Goal: Task Accomplishment & Management: Complete application form

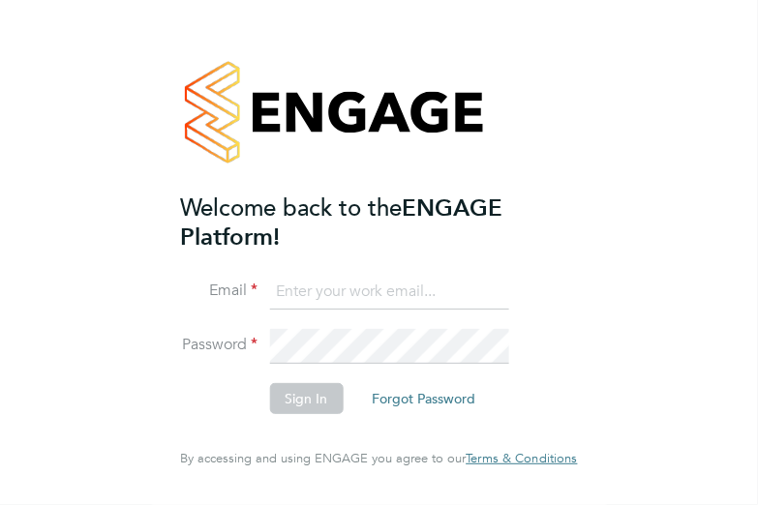
type input "[PERSON_NAME][EMAIL_ADDRESS][DOMAIN_NAME]"
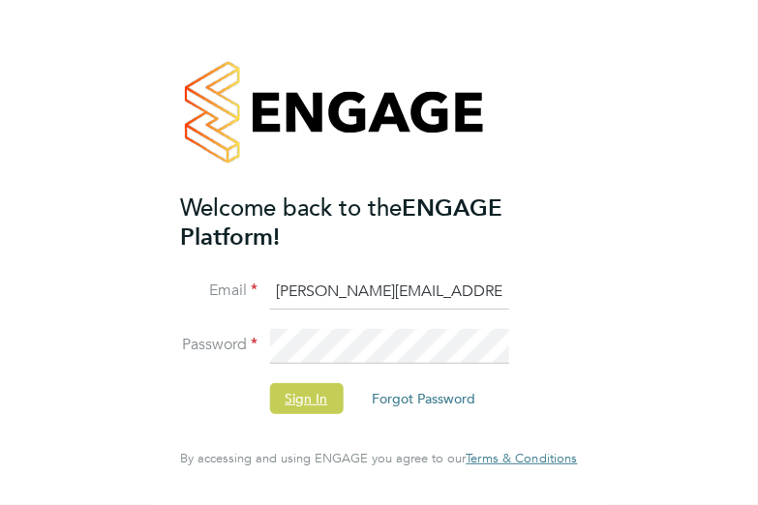
click at [318, 395] on button "Sign In" at bounding box center [306, 398] width 74 height 31
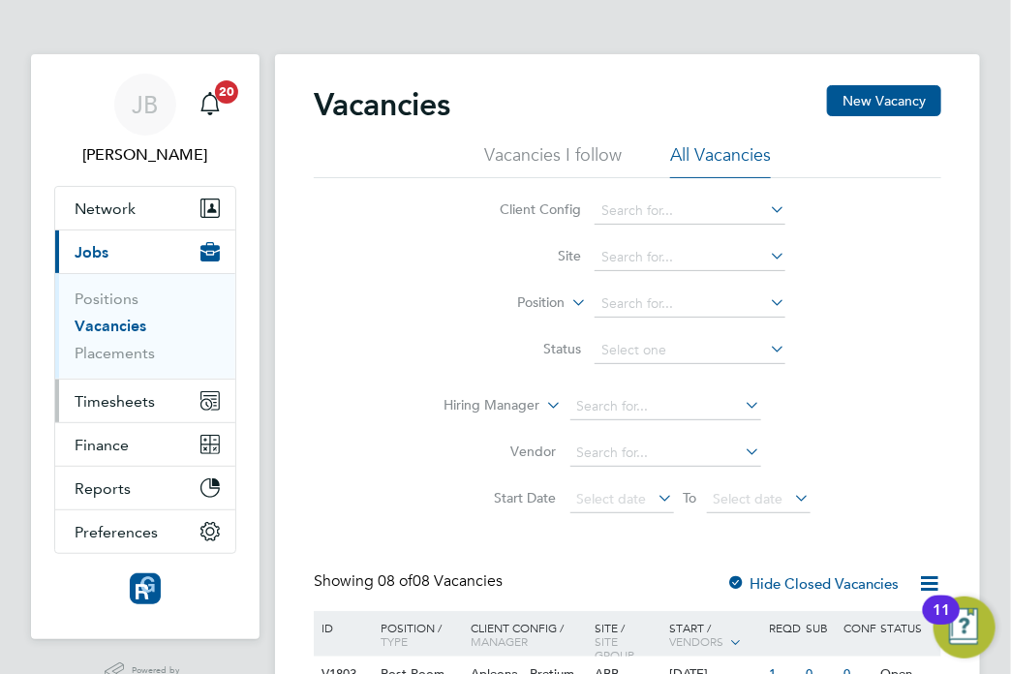
click at [133, 414] on button "Timesheets" at bounding box center [145, 401] width 180 height 43
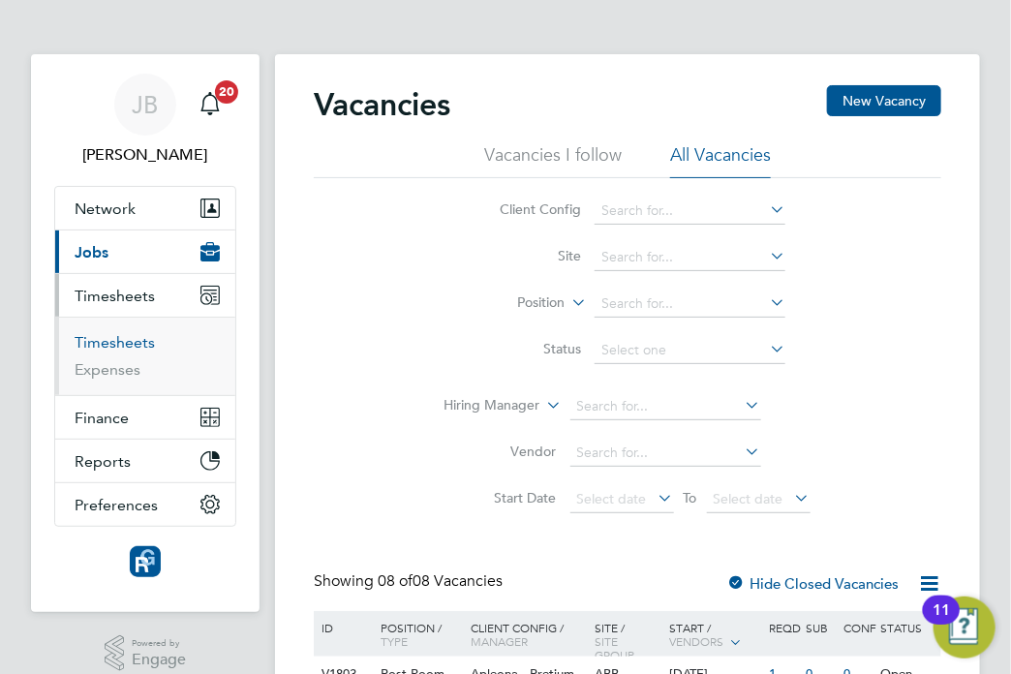
click at [147, 337] on link "Timesheets" at bounding box center [115, 342] width 80 height 18
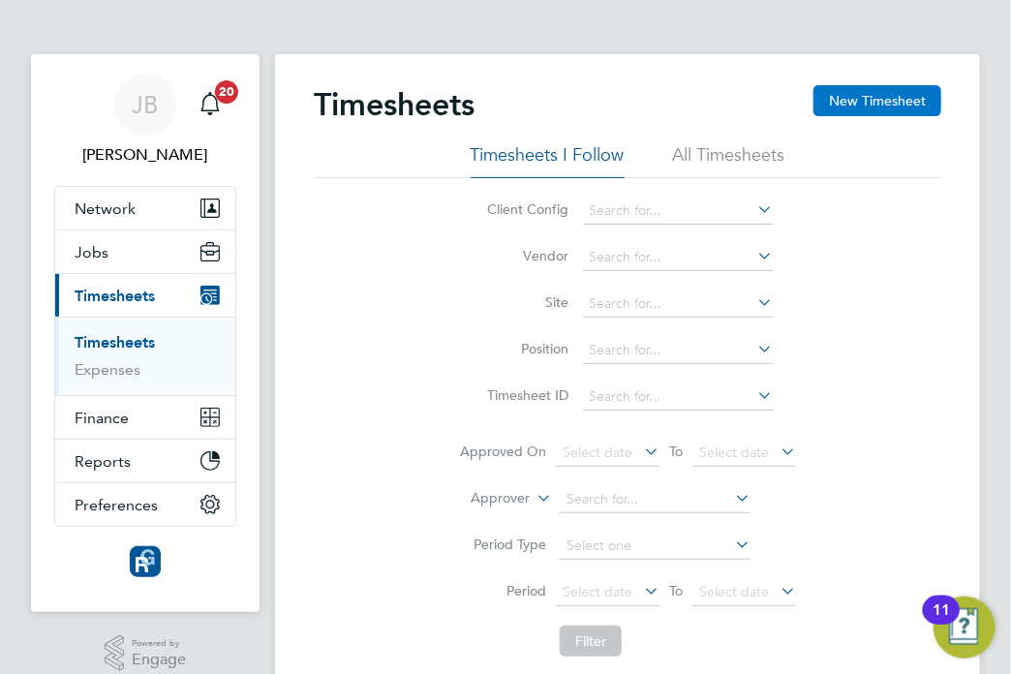
click at [895, 111] on button "New Timesheet" at bounding box center [877, 100] width 128 height 31
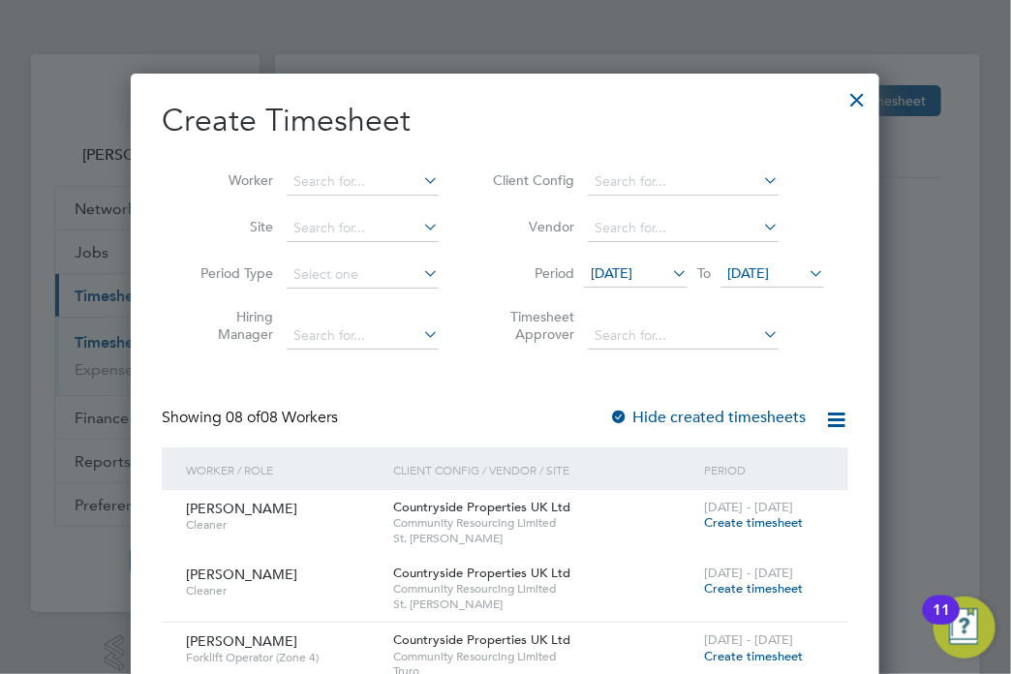
click at [742, 278] on span "22 Sep 2025" at bounding box center [748, 272] width 42 height 17
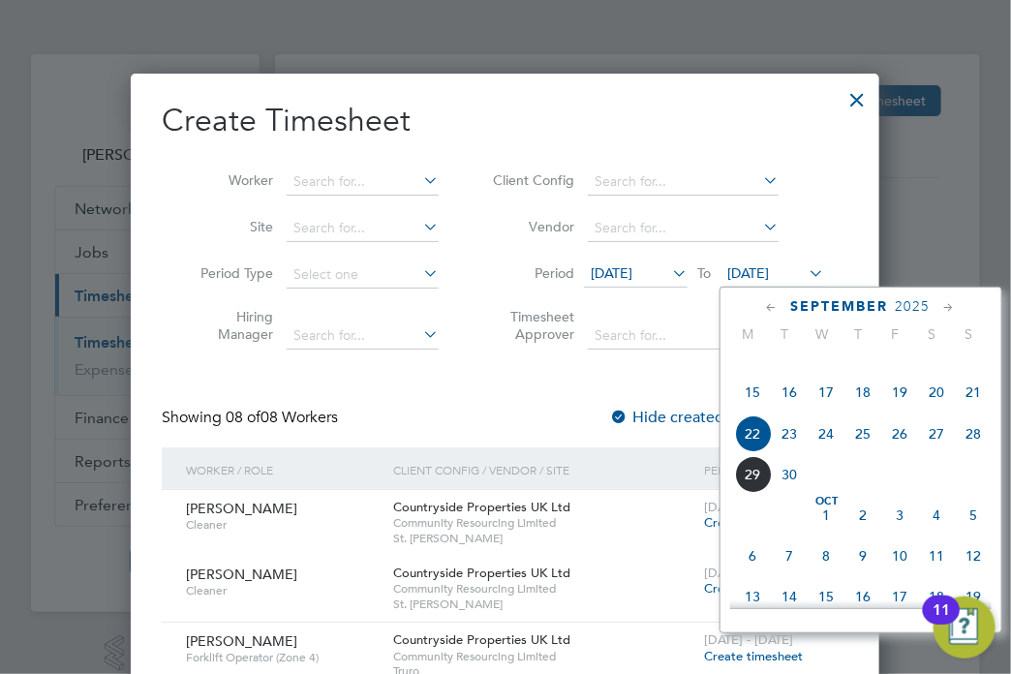
click at [790, 493] on span "30" at bounding box center [790, 474] width 37 height 37
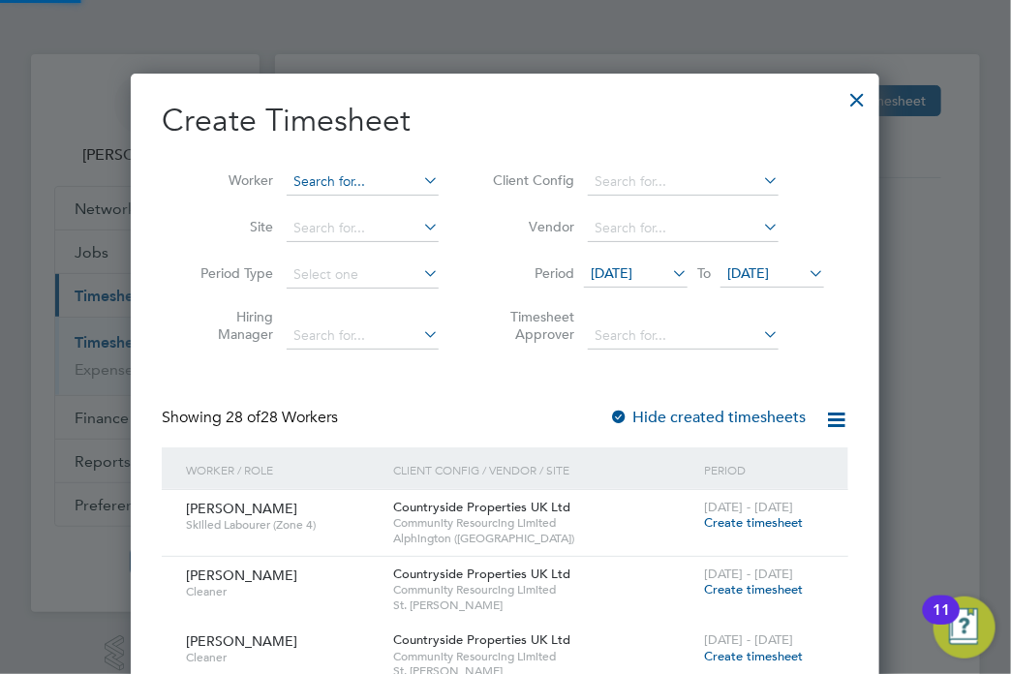
click at [325, 175] on input at bounding box center [363, 181] width 152 height 27
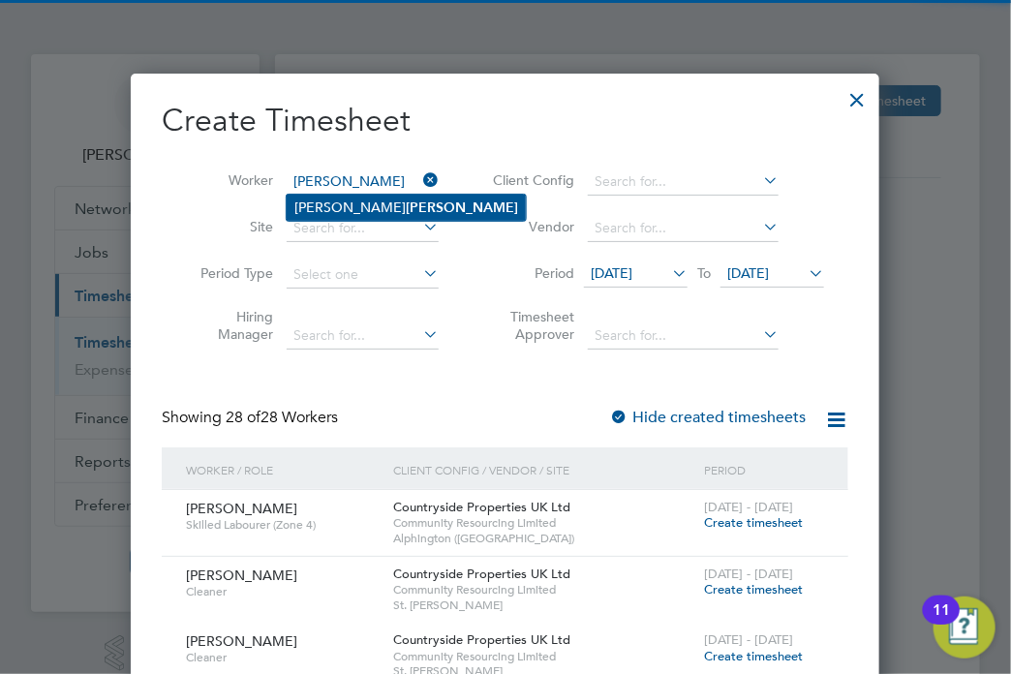
drag, startPoint x: 330, startPoint y: 200, endPoint x: 380, endPoint y: 216, distance: 52.7
click at [331, 200] on li "Patrick Wells" at bounding box center [406, 208] width 239 height 26
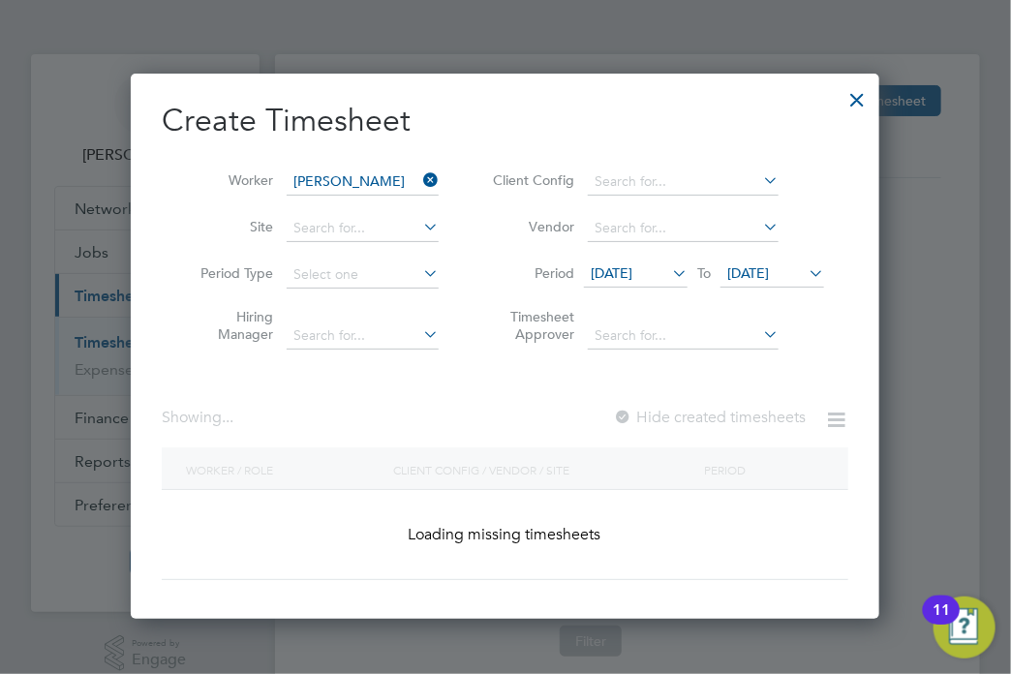
type input "Patrick Wells"
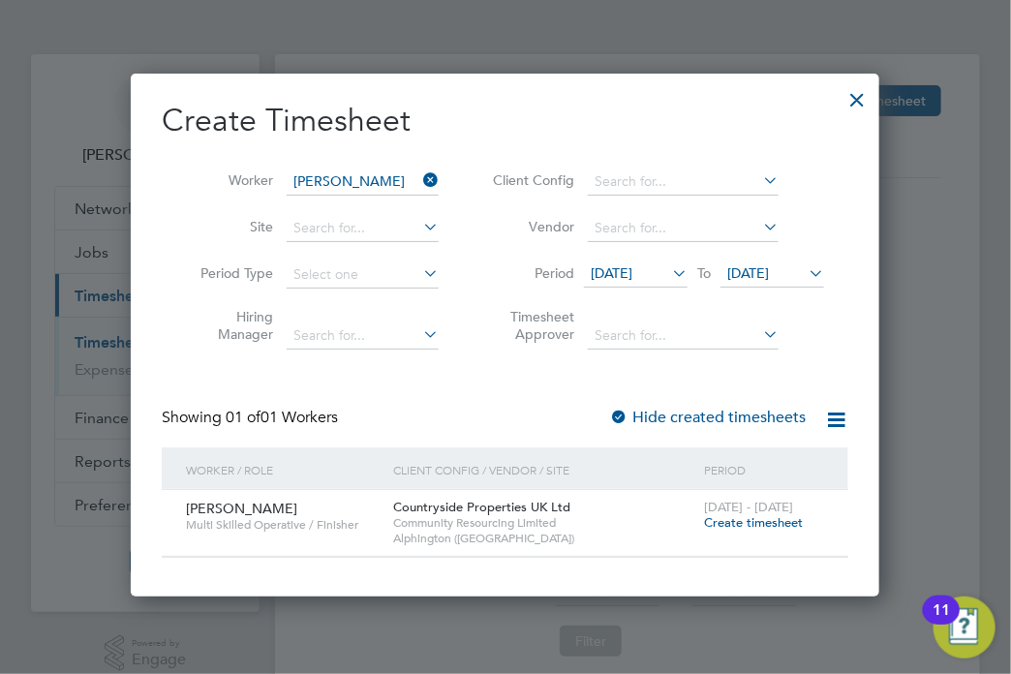
click at [738, 421] on label "Hide created timesheets" at bounding box center [707, 417] width 197 height 19
click at [719, 412] on label "Hide created timesheets" at bounding box center [707, 417] width 197 height 19
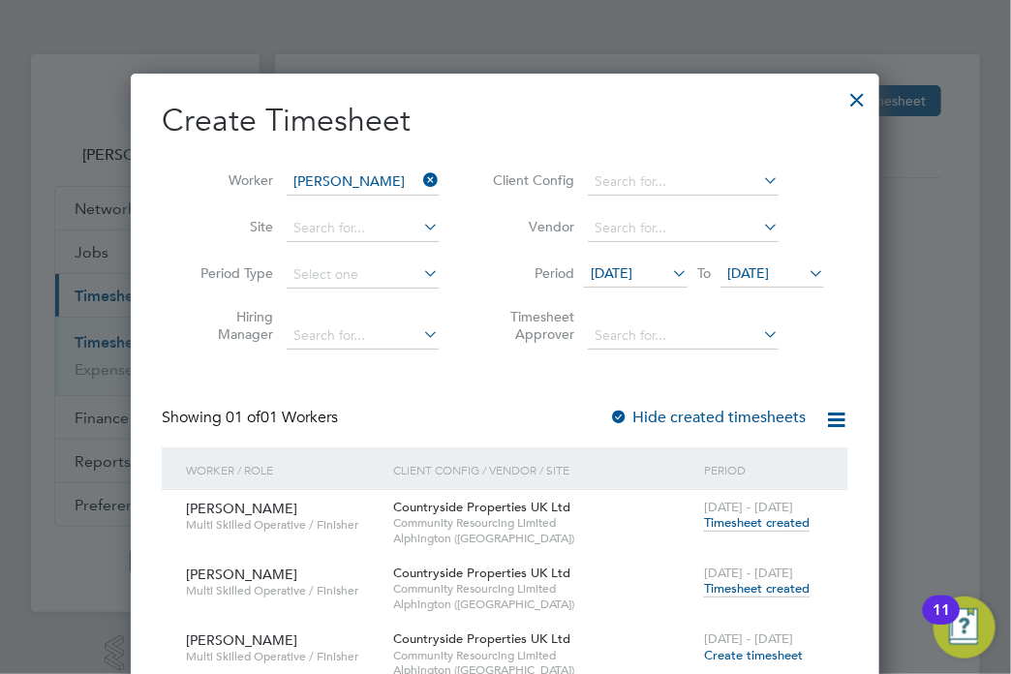
click at [756, 593] on span "Timesheet created" at bounding box center [757, 588] width 106 height 17
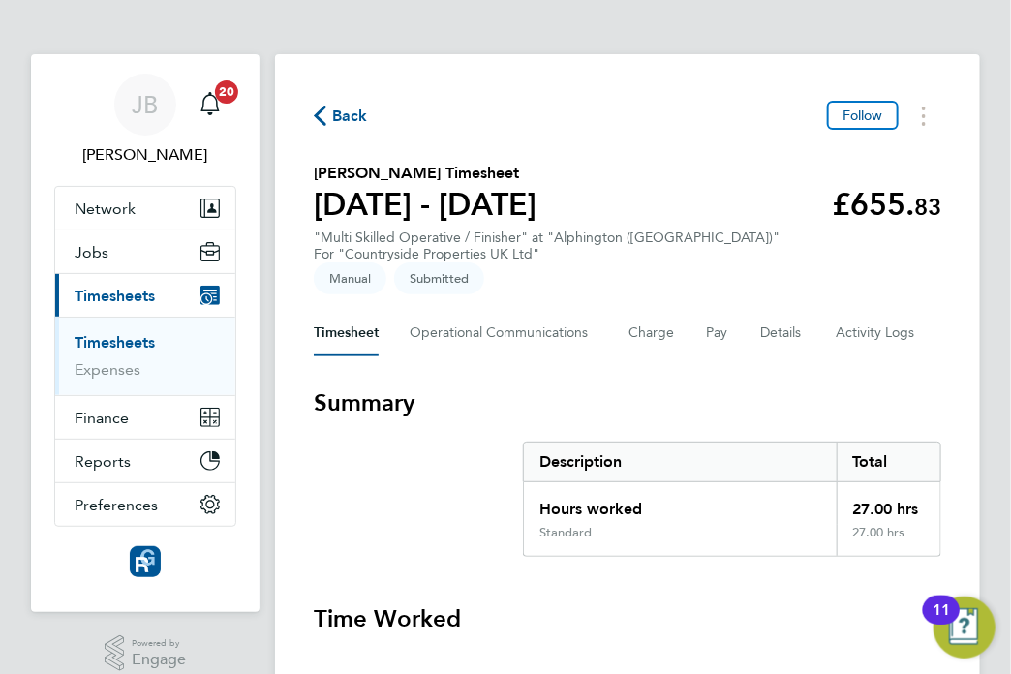
click at [328, 121] on span "Back" at bounding box center [341, 115] width 54 height 18
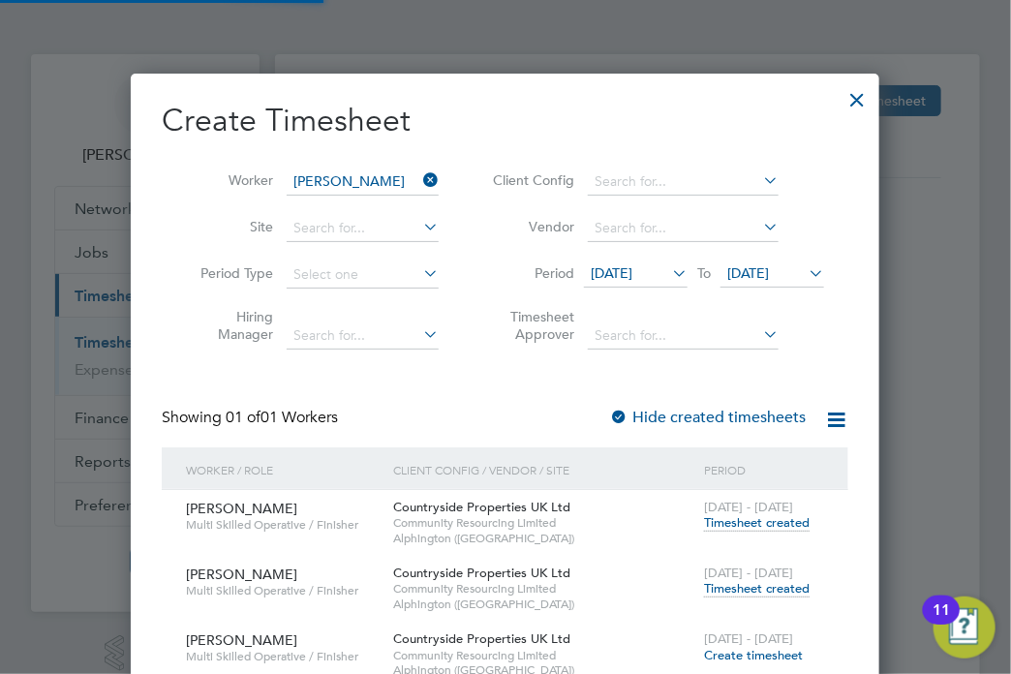
click at [419, 178] on icon at bounding box center [419, 180] width 0 height 27
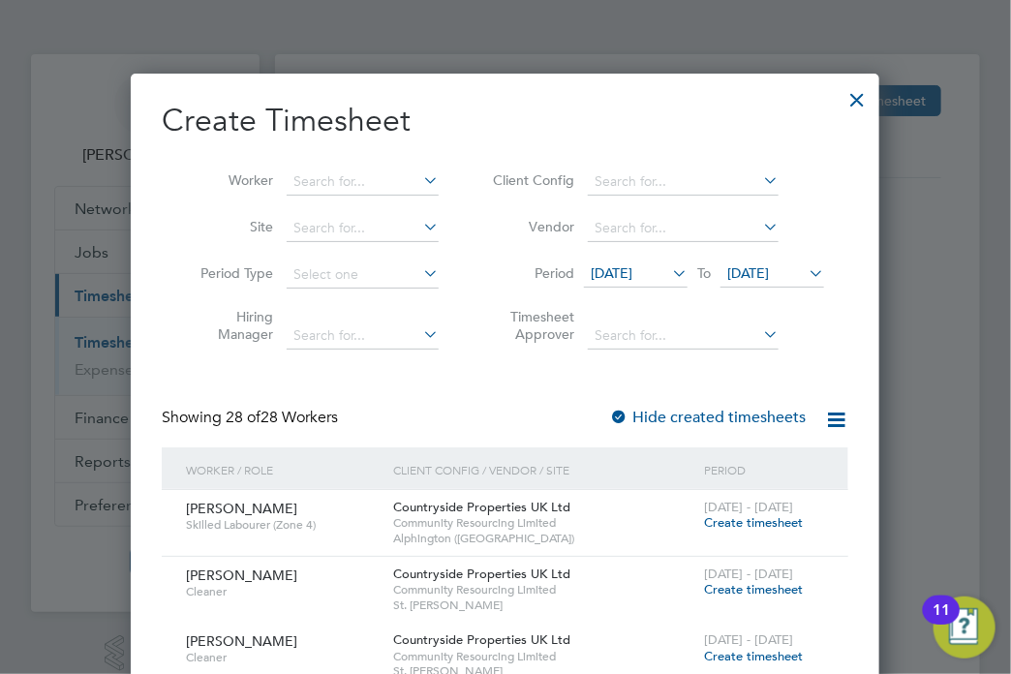
click at [419, 181] on icon at bounding box center [419, 180] width 0 height 27
type input "Frank Wooldridge"
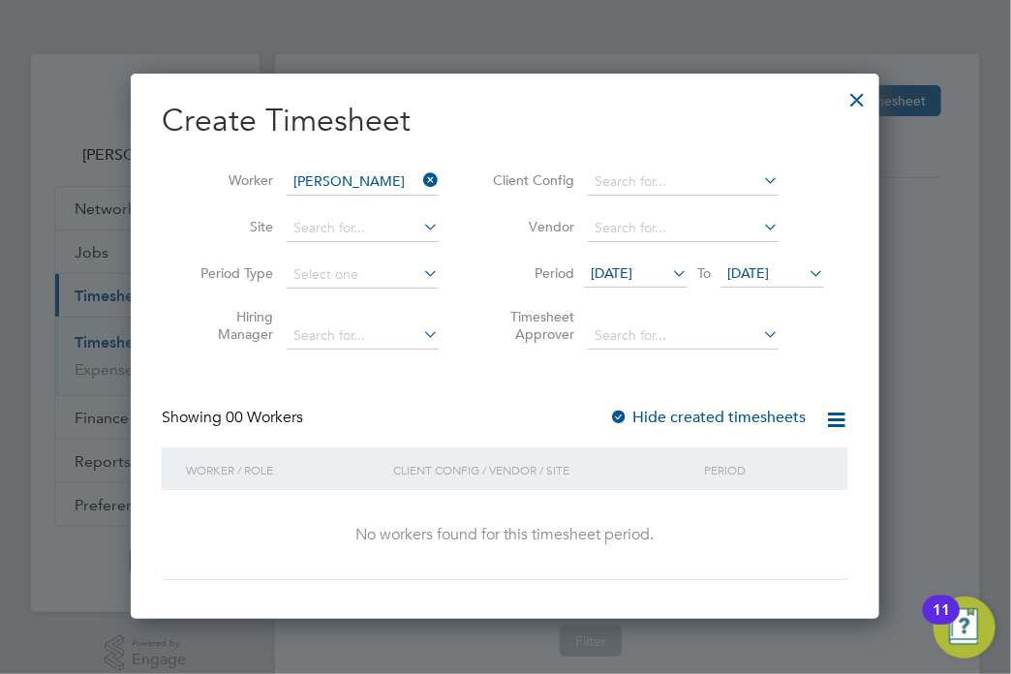
drag, startPoint x: 707, startPoint y: 415, endPoint x: 731, endPoint y: 454, distance: 45.7
click at [707, 417] on label "Hide created timesheets" at bounding box center [707, 417] width 197 height 19
click at [720, 420] on label "Hide created timesheets" at bounding box center [707, 417] width 197 height 19
click at [715, 409] on label "Hide created timesheets" at bounding box center [707, 417] width 197 height 19
click at [717, 412] on label "Hide created timesheets" at bounding box center [707, 417] width 197 height 19
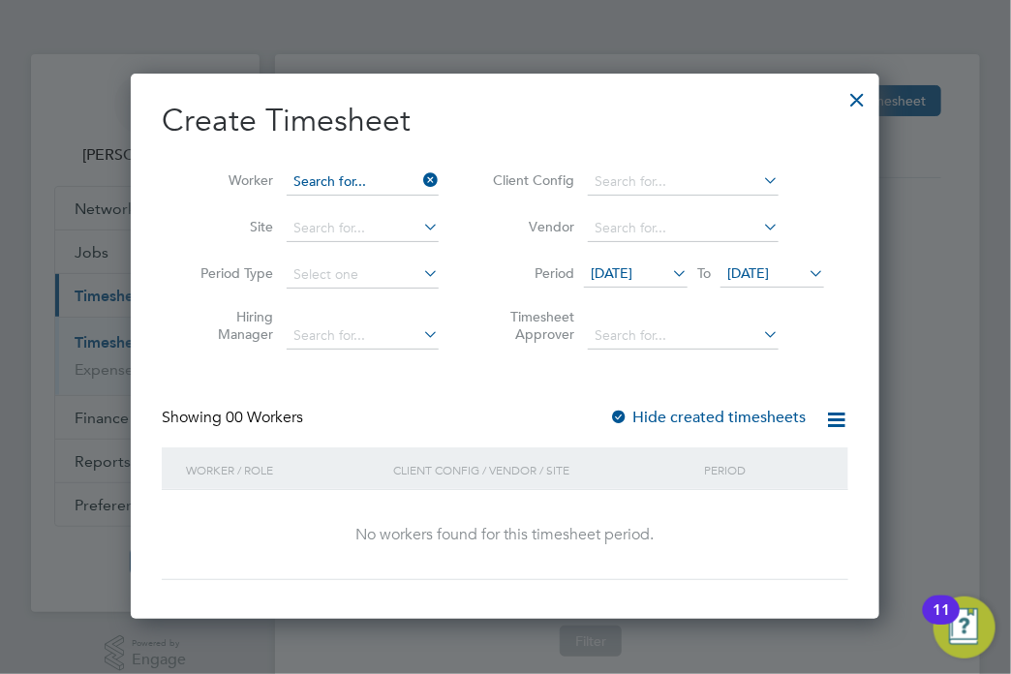
click at [410, 186] on input at bounding box center [363, 181] width 152 height 27
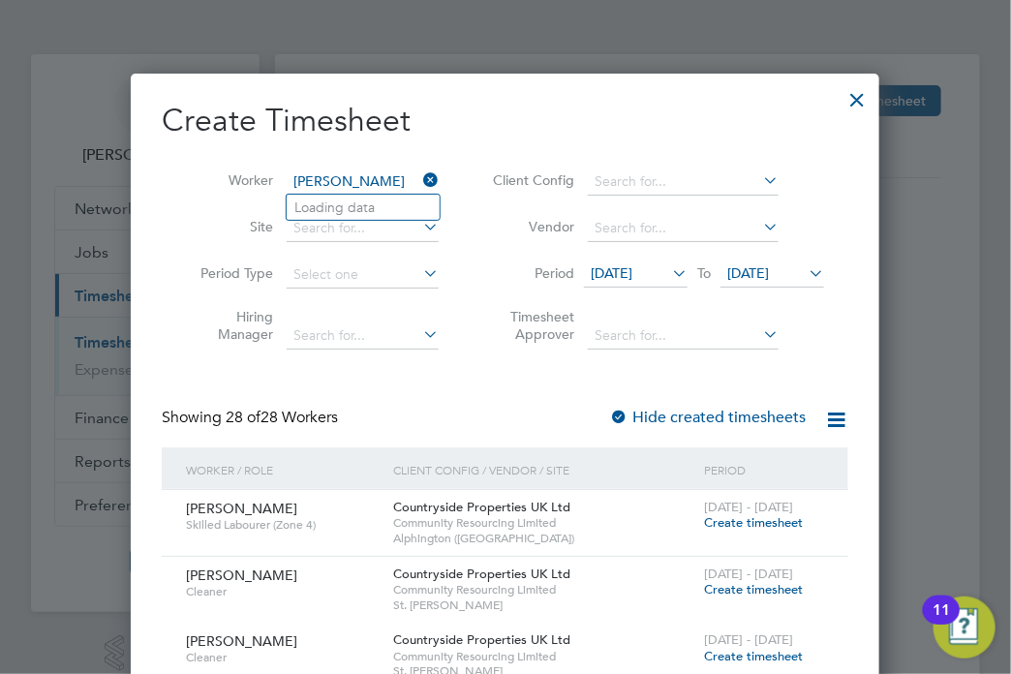
type input "Frank Wooldridge"
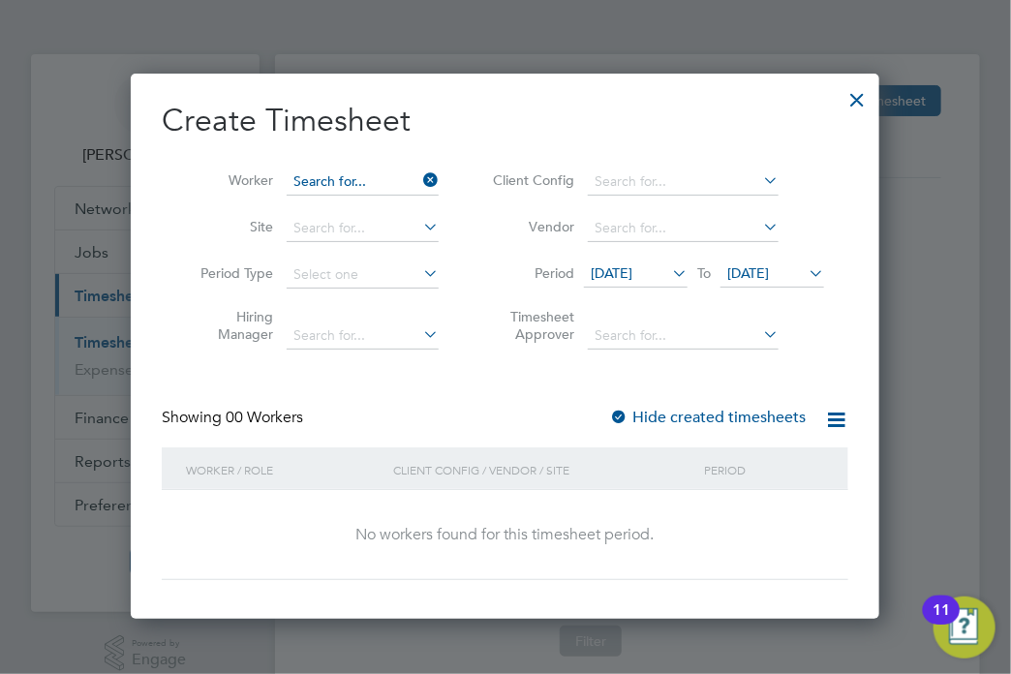
click at [410, 185] on input at bounding box center [363, 181] width 152 height 27
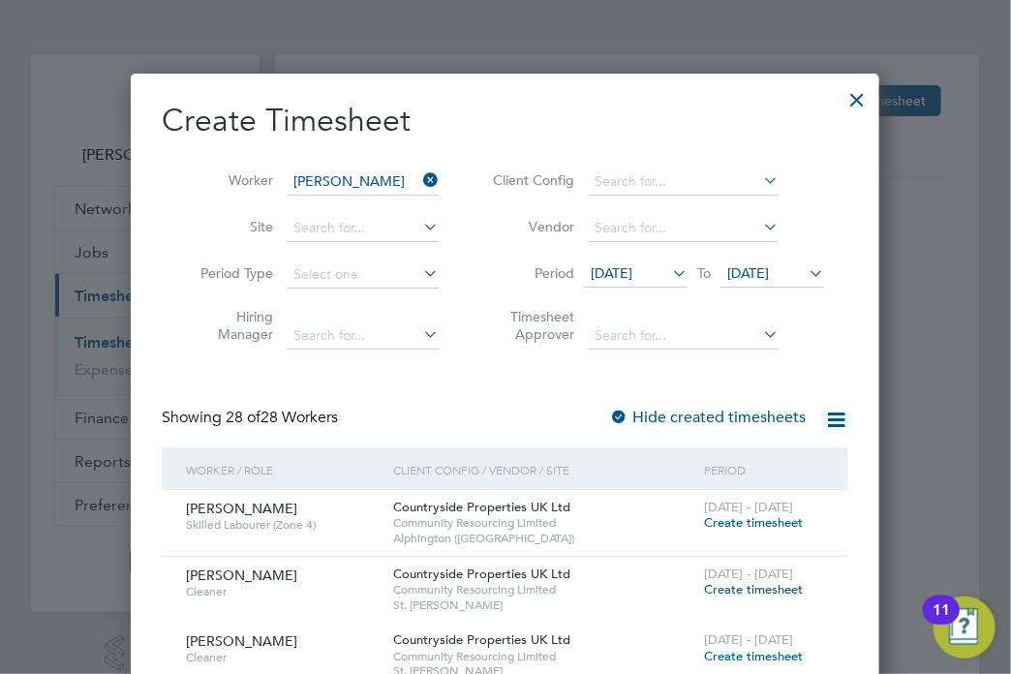
click at [368, 216] on li "Philip Hunt" at bounding box center [406, 208] width 239 height 26
type input "Philip Hunt"
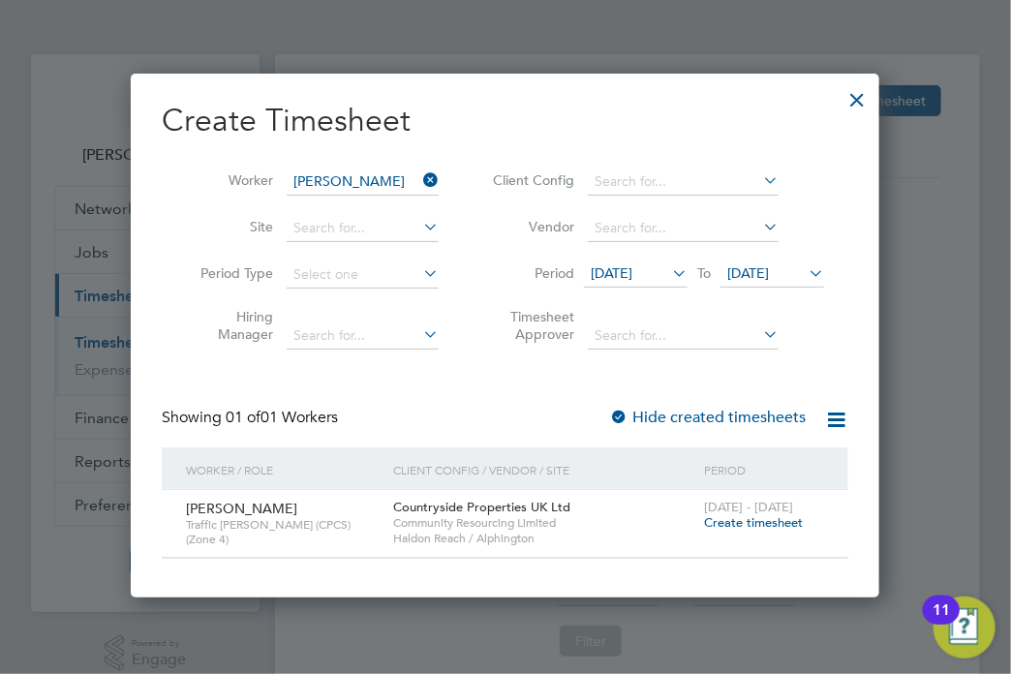
click at [740, 403] on div "Create Timesheet Worker Philip Hunt Site Period Type Hiring Manager Client Conf…" at bounding box center [505, 330] width 686 height 458
click at [740, 421] on label "Hide created timesheets" at bounding box center [707, 417] width 197 height 19
click at [747, 419] on label "Hide created timesheets" at bounding box center [707, 417] width 197 height 19
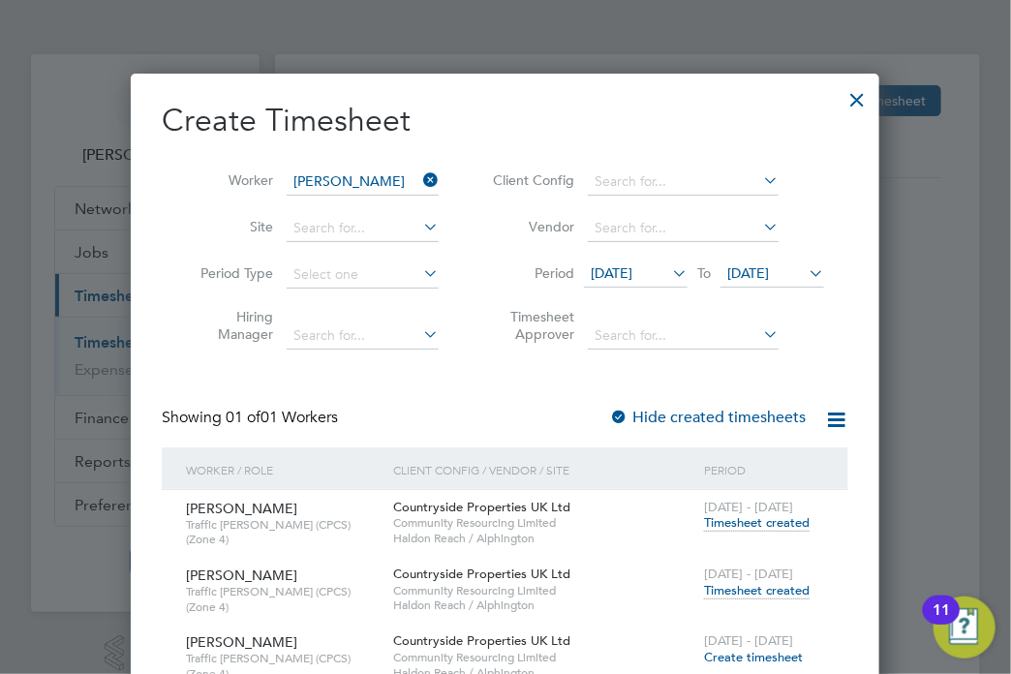
click at [797, 582] on span "Timesheet created" at bounding box center [757, 590] width 106 height 17
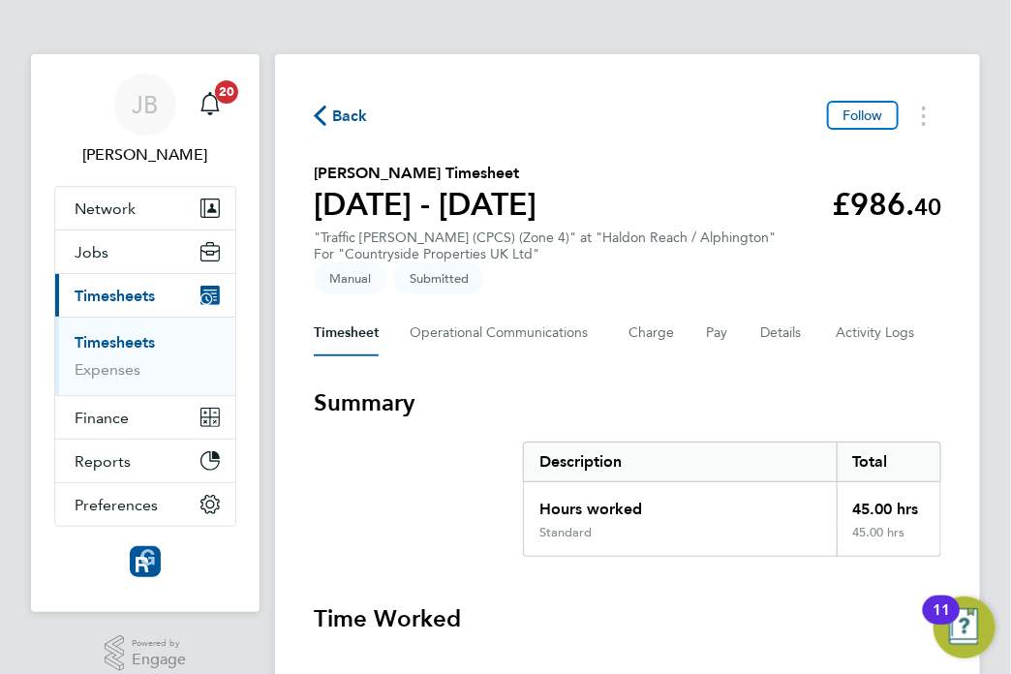
click at [320, 124] on icon "button" at bounding box center [320, 116] width 13 height 20
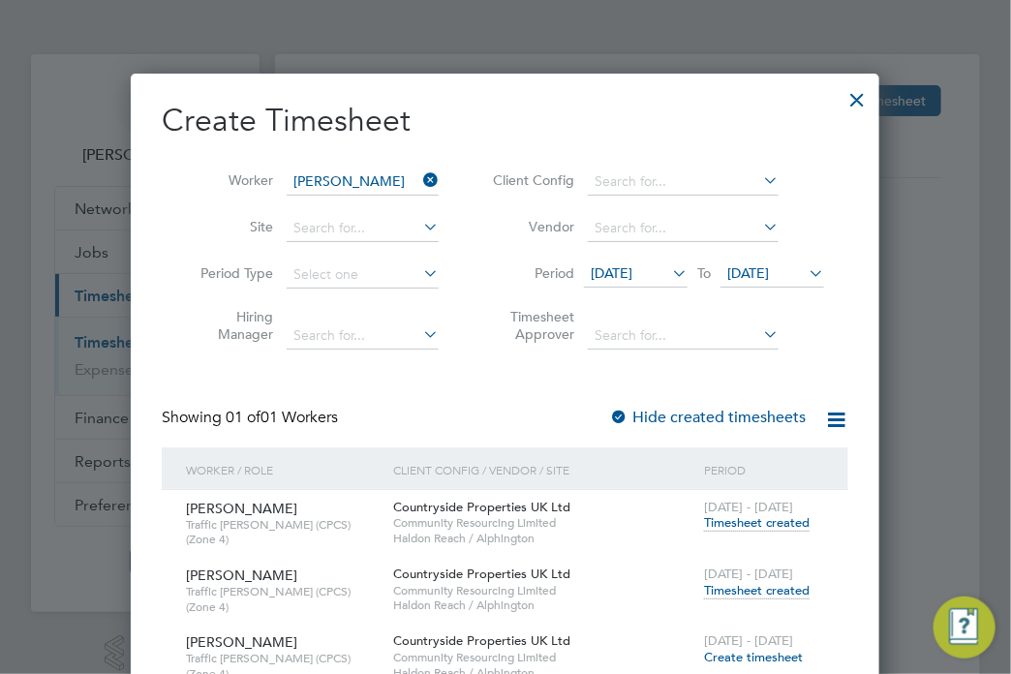
drag, startPoint x: 420, startPoint y: 176, endPoint x: 433, endPoint y: 184, distance: 14.8
click at [419, 176] on icon at bounding box center [419, 180] width 0 height 27
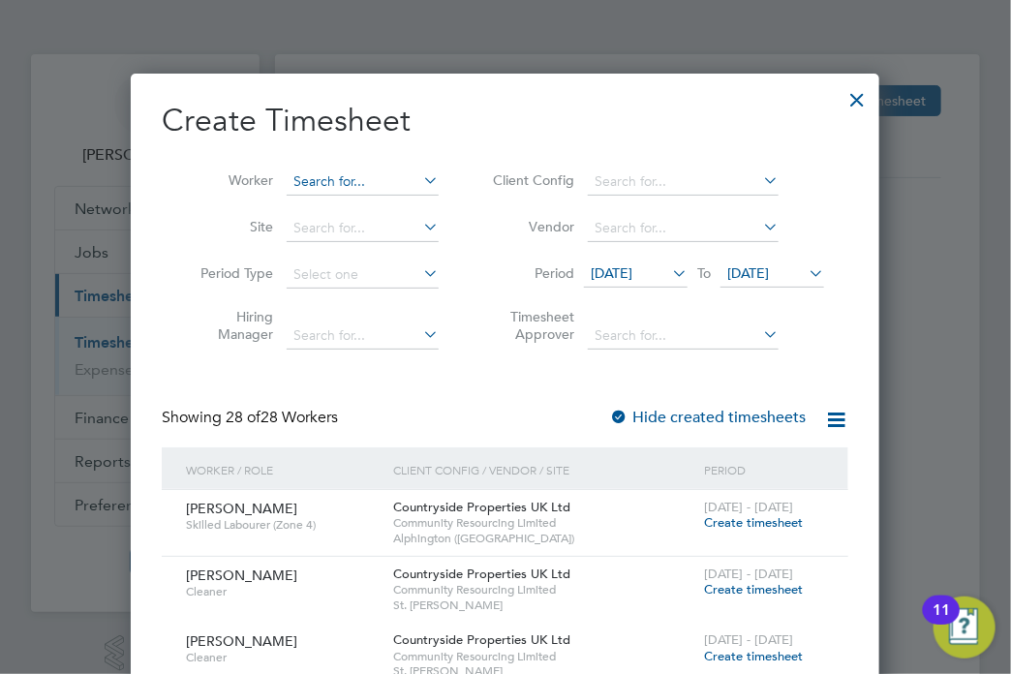
drag, startPoint x: 382, startPoint y: 198, endPoint x: 384, endPoint y: 185, distance: 13.7
click at [384, 187] on li "Worker" at bounding box center [312, 182] width 301 height 46
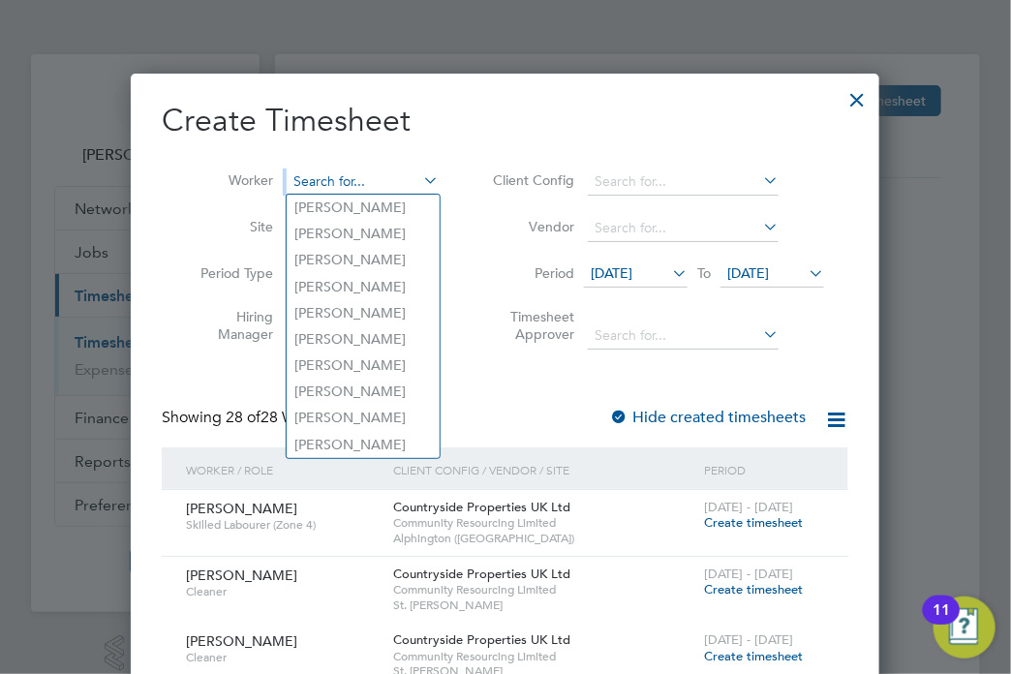
click at [385, 175] on input at bounding box center [363, 181] width 152 height 27
click at [386, 176] on input at bounding box center [363, 181] width 152 height 27
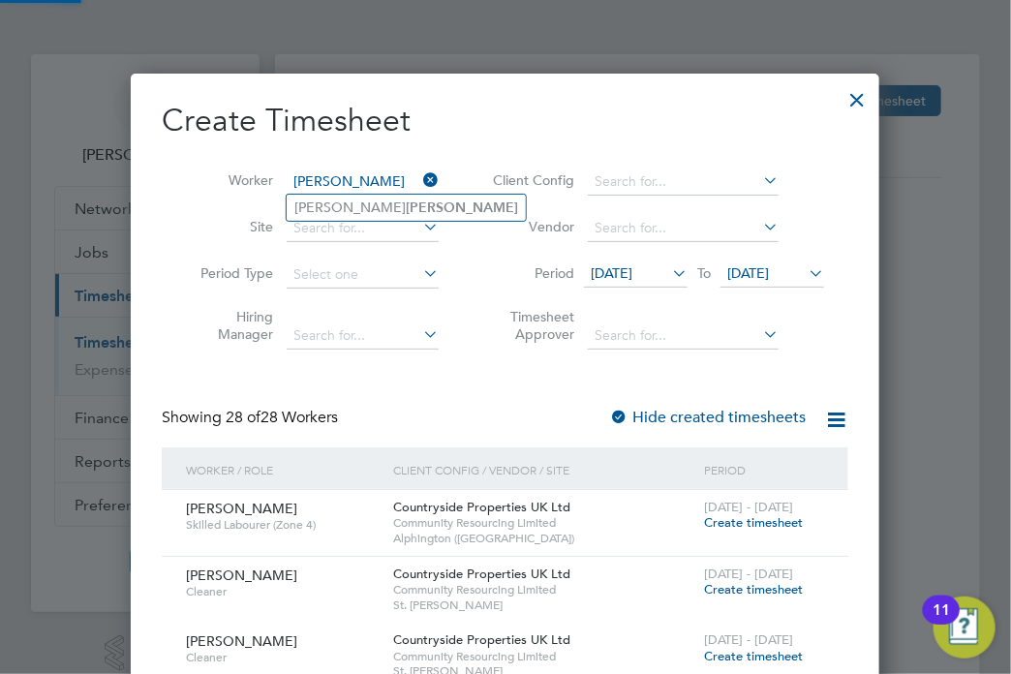
type input "carr"
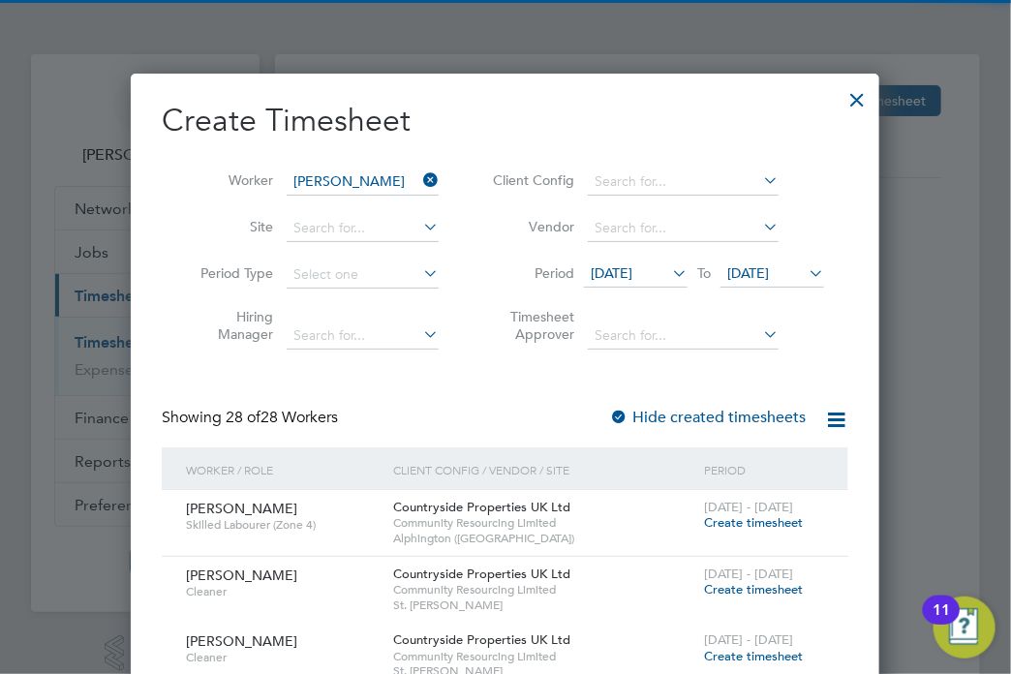
click at [860, 111] on div at bounding box center [856, 94] width 35 height 35
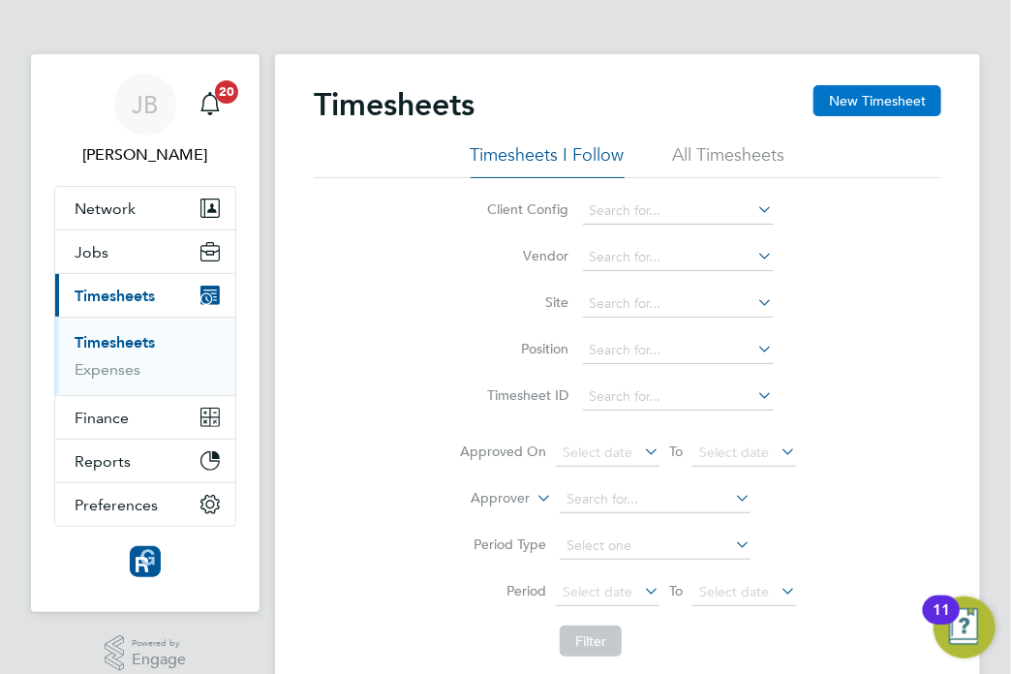
click at [906, 91] on button "New Timesheet" at bounding box center [877, 100] width 128 height 31
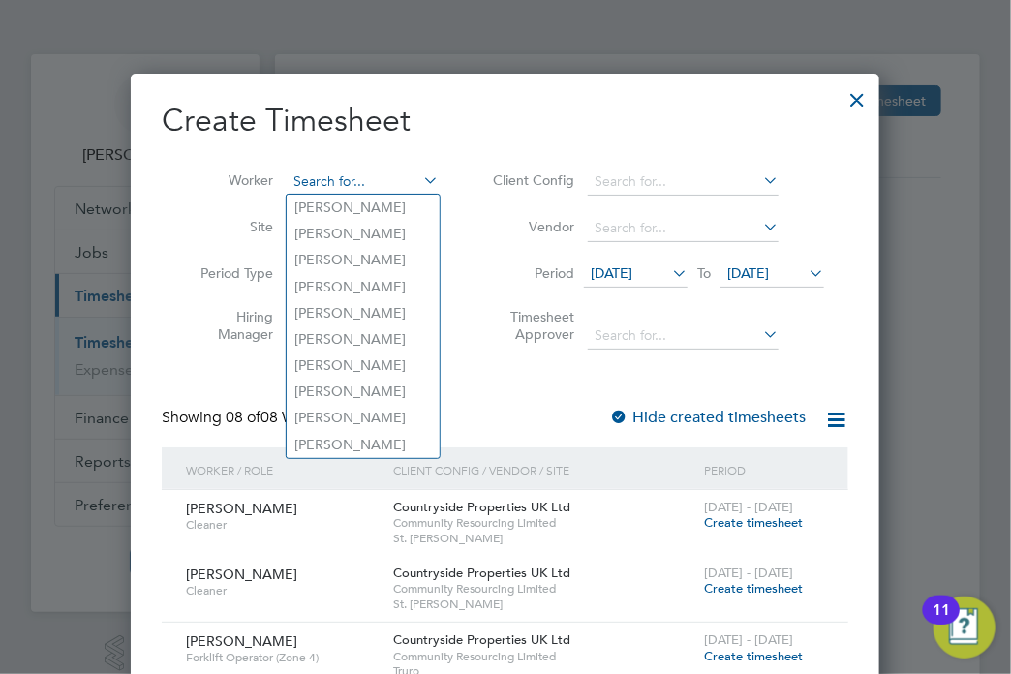
click at [350, 168] on input at bounding box center [363, 181] width 152 height 27
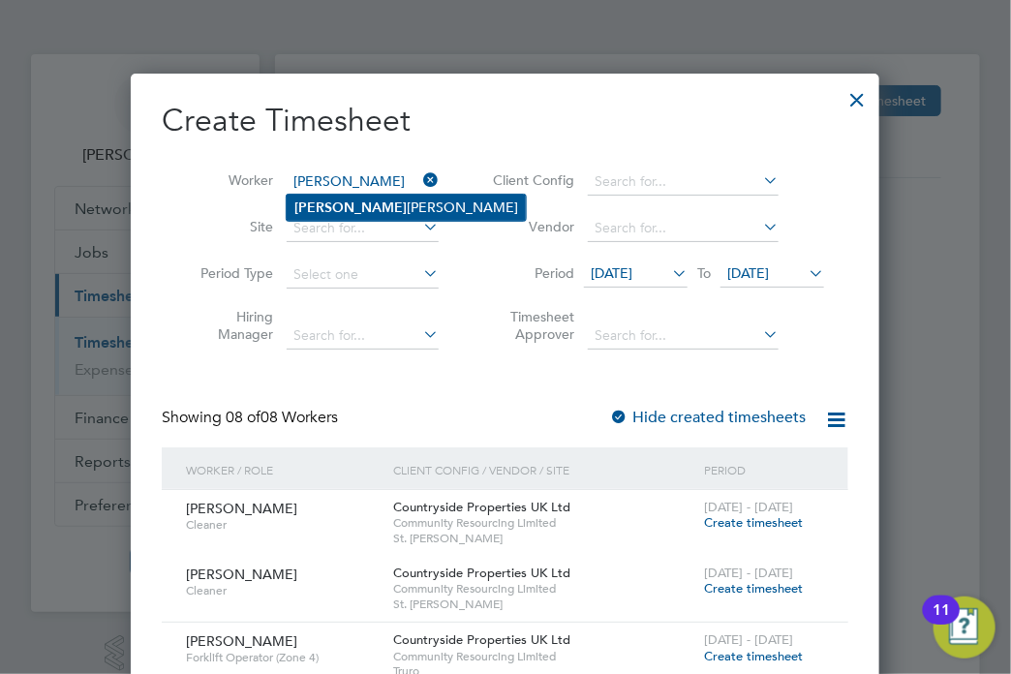
click at [362, 200] on li "Eric Kelly" at bounding box center [406, 208] width 239 height 26
type input "Eric Kelly"
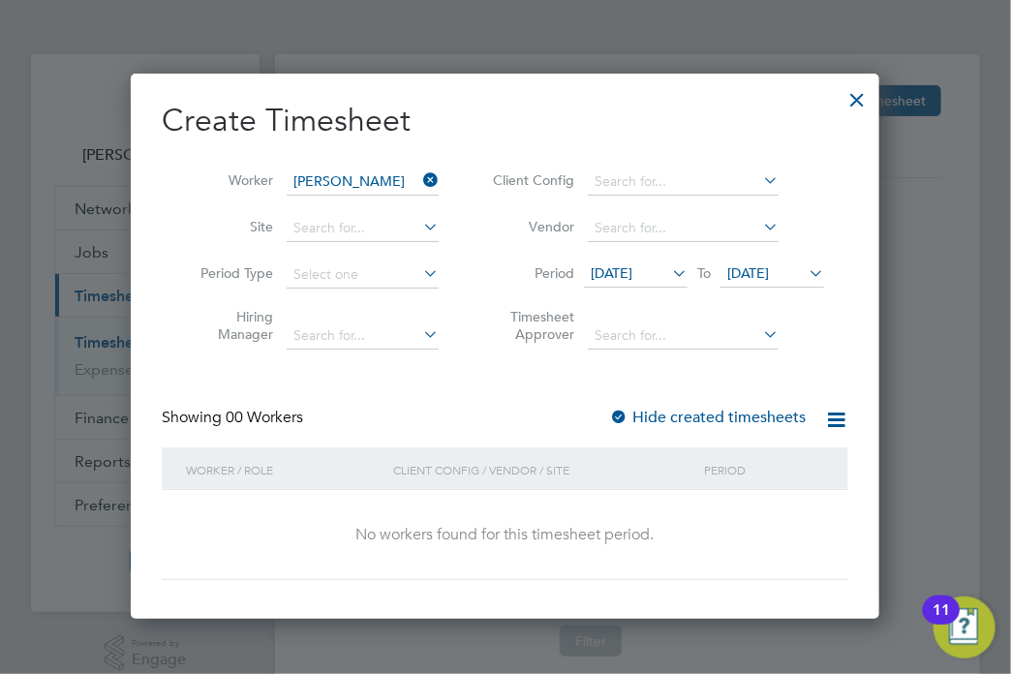
click at [769, 273] on span "22 Sep 2025" at bounding box center [748, 272] width 42 height 17
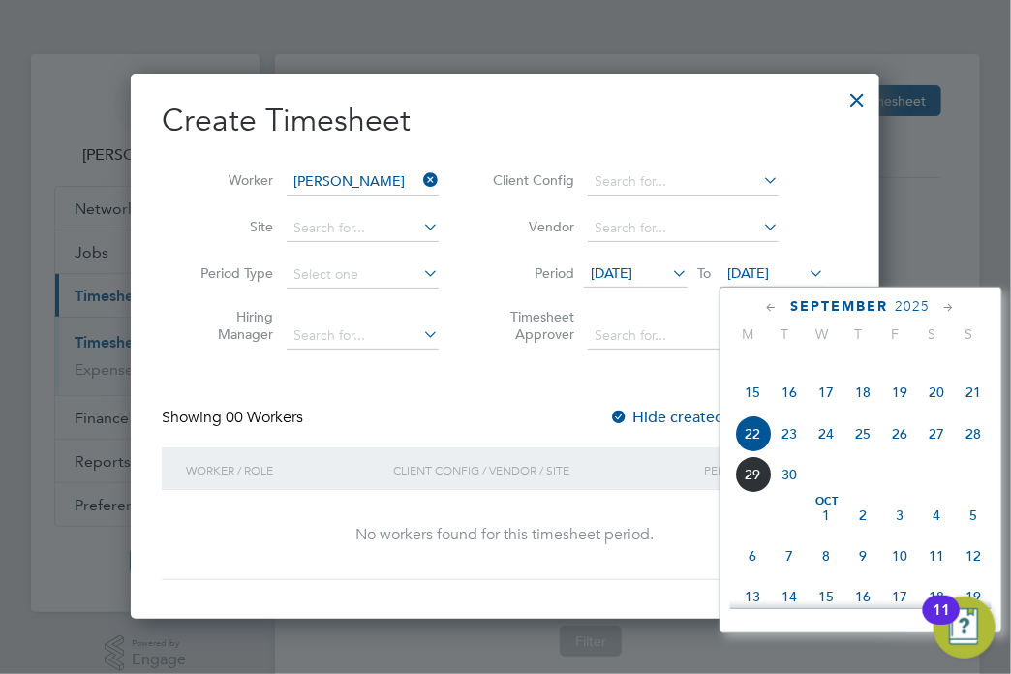
click at [776, 493] on span "30" at bounding box center [790, 474] width 37 height 37
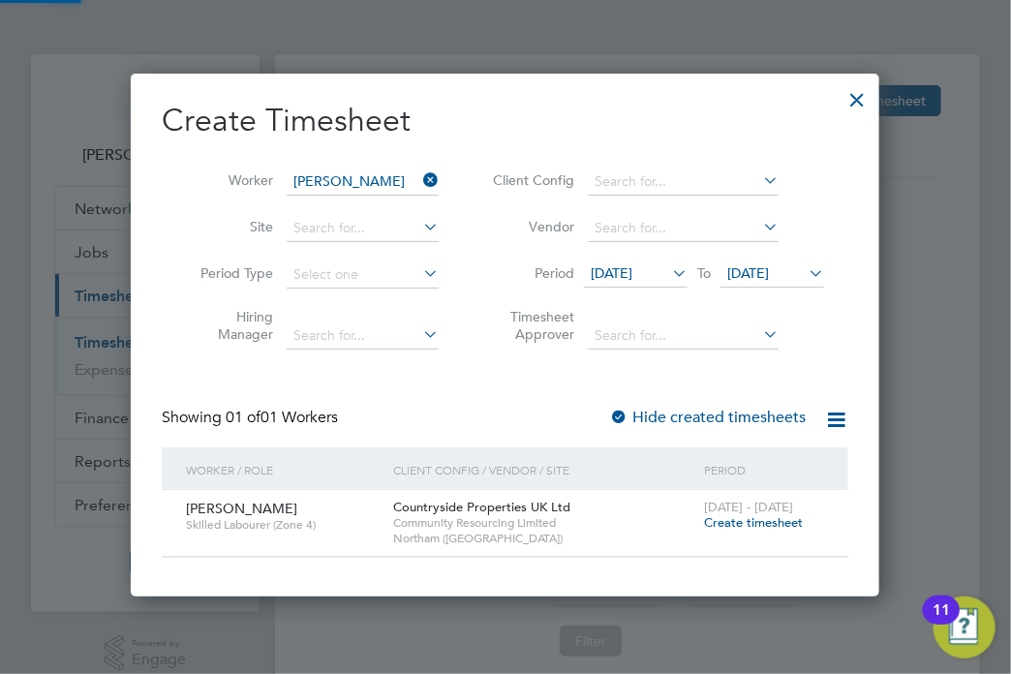
click at [789, 500] on span "29 Sep - 5 Oct 2025" at bounding box center [748, 507] width 89 height 16
click at [693, 418] on label "Hide created timesheets" at bounding box center [707, 417] width 197 height 19
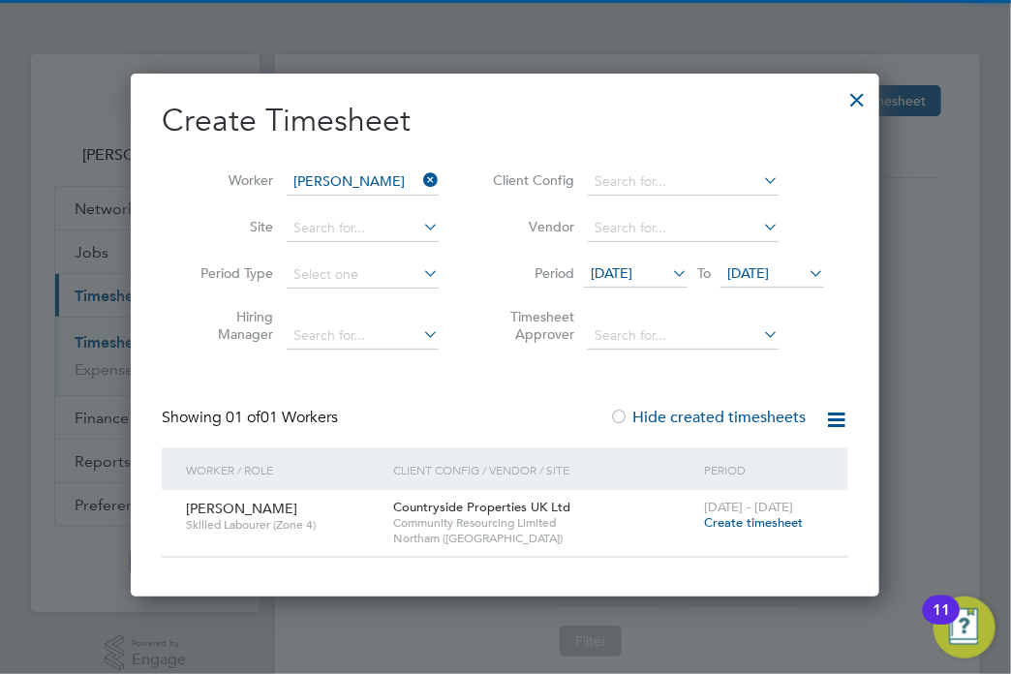
click at [701, 424] on label "Hide created timesheets" at bounding box center [707, 417] width 197 height 19
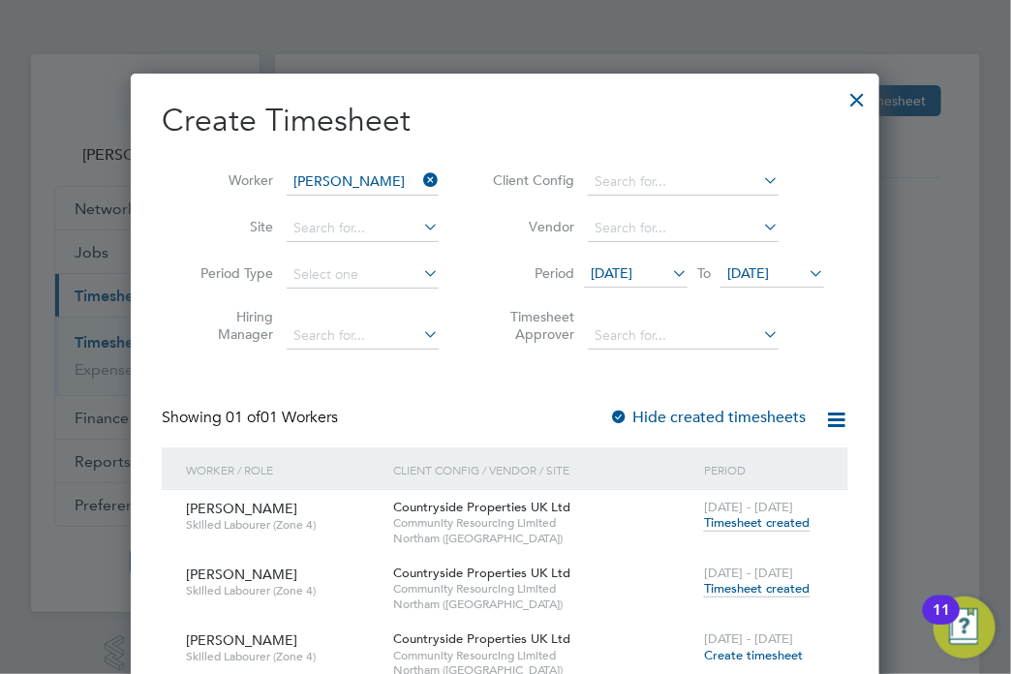
click at [774, 585] on span "Timesheet created" at bounding box center [757, 588] width 106 height 17
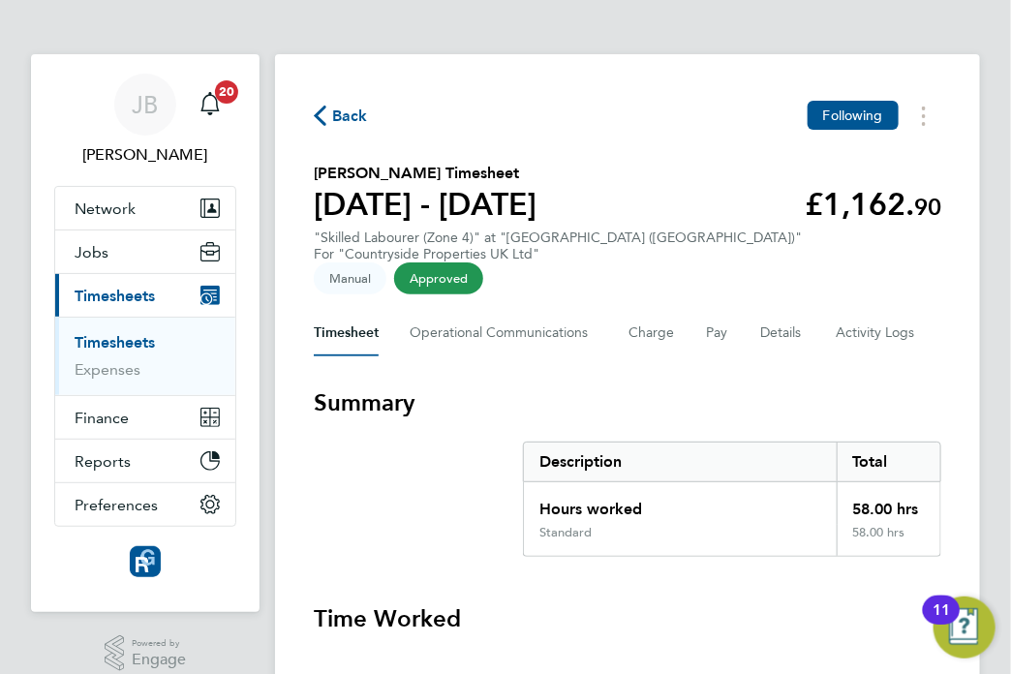
click at [358, 116] on span "Back" at bounding box center [350, 116] width 36 height 23
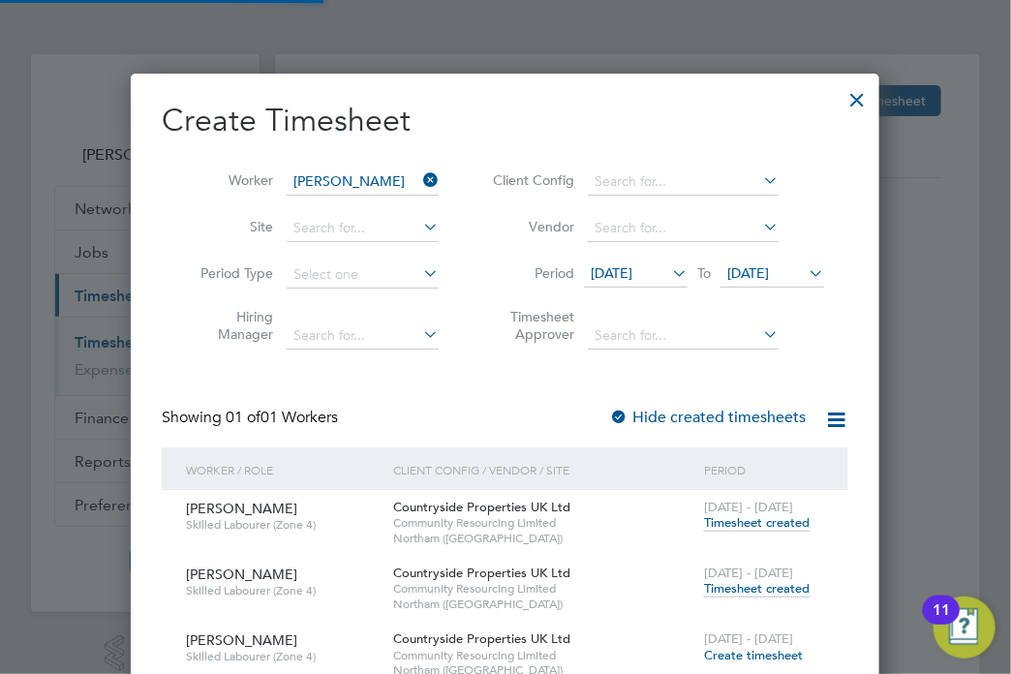
click at [419, 178] on icon at bounding box center [419, 180] width 0 height 27
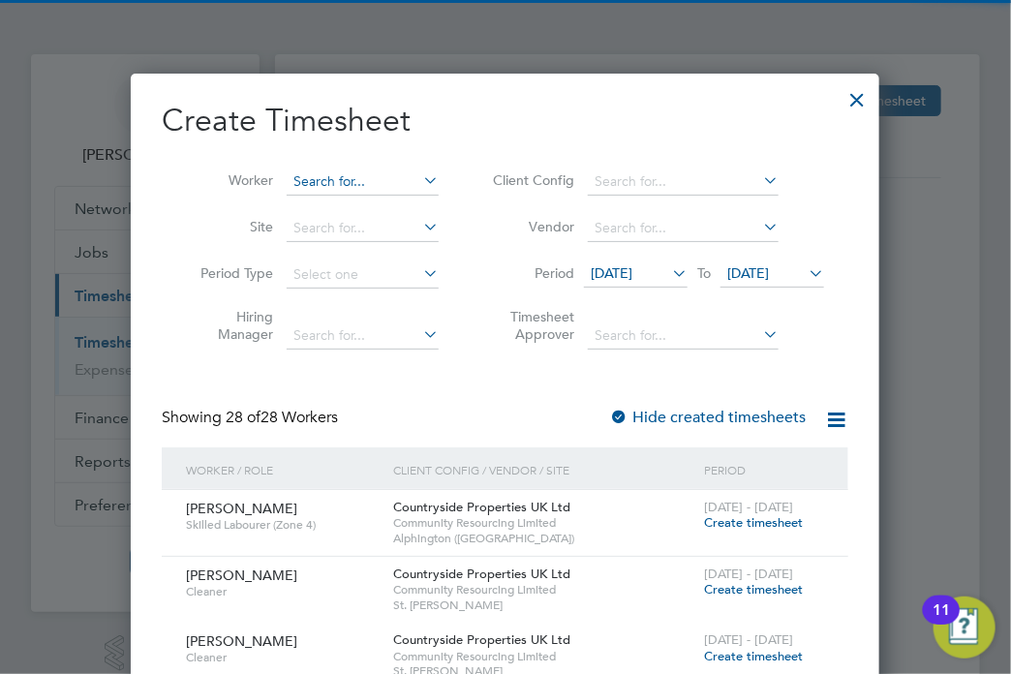
click at [403, 179] on input at bounding box center [363, 181] width 152 height 27
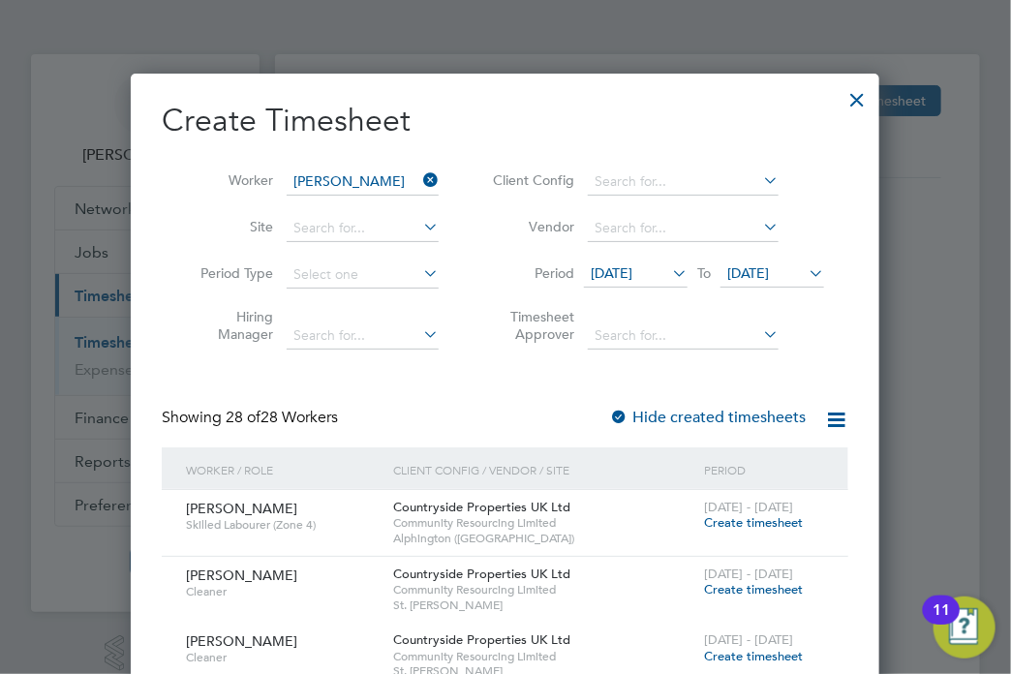
click at [342, 305] on b "Barr" at bounding box center [380, 313] width 112 height 16
type input "Shey Barrett"
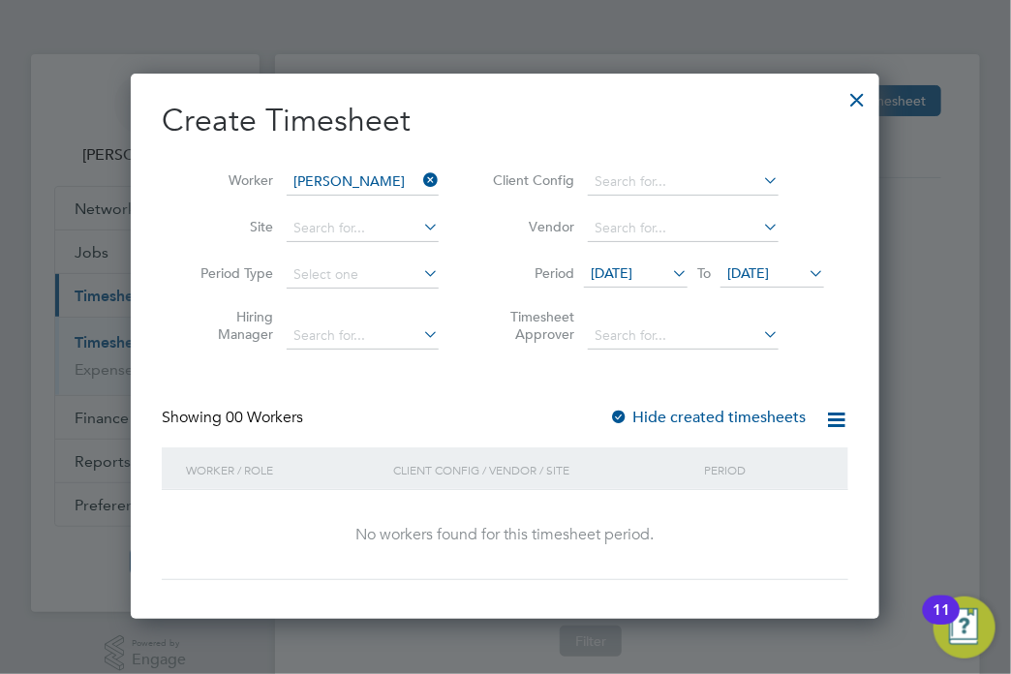
click at [744, 411] on label "Hide created timesheets" at bounding box center [707, 417] width 197 height 19
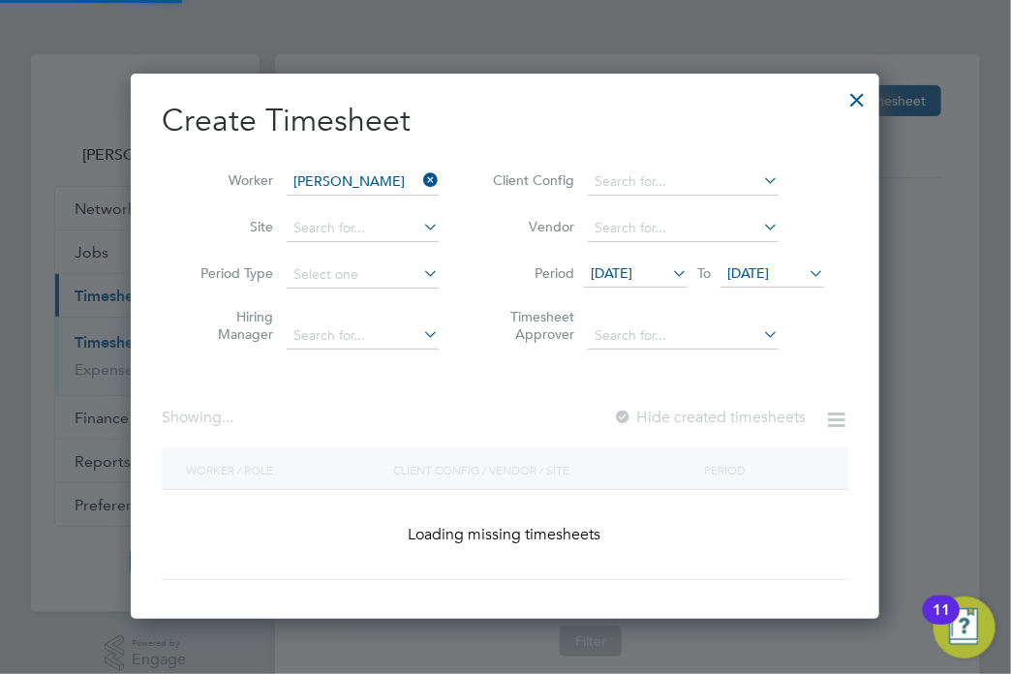
click at [744, 411] on label "Hide created timesheets" at bounding box center [709, 417] width 193 height 19
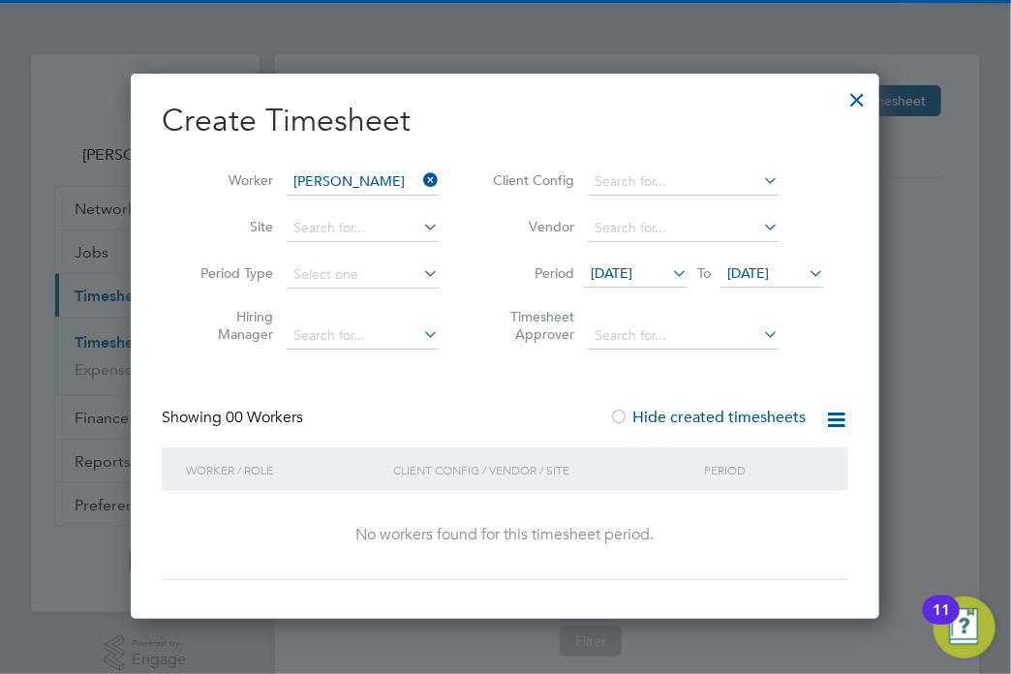
click at [744, 411] on label "Hide created timesheets" at bounding box center [707, 417] width 197 height 19
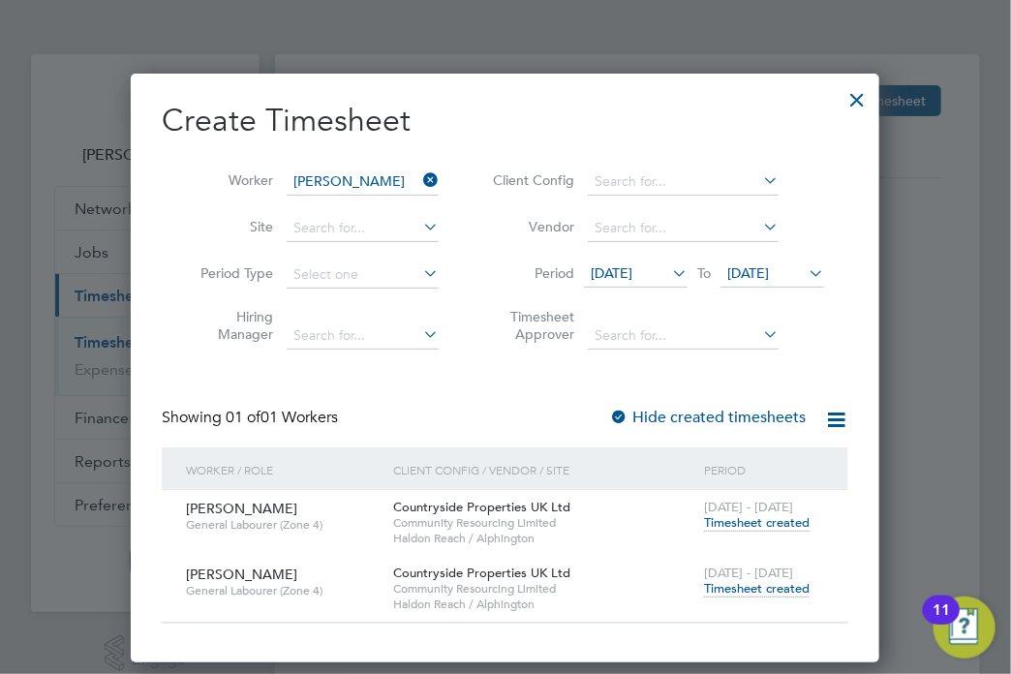
click at [793, 590] on span "Timesheet created" at bounding box center [757, 588] width 106 height 17
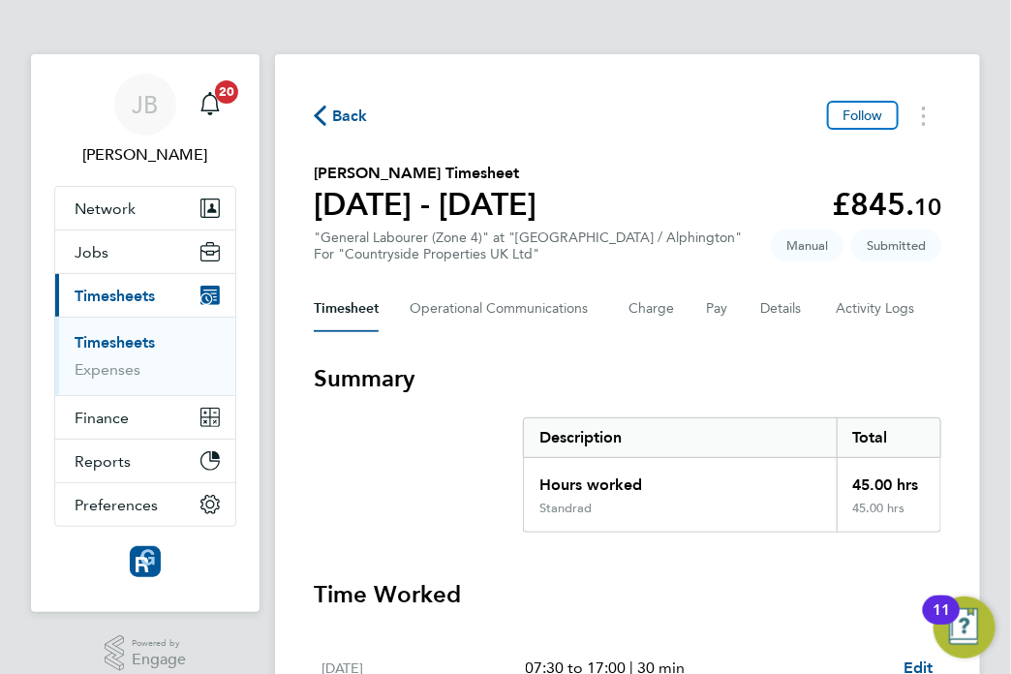
click at [309, 108] on div "Back Follow Shey Barrett's Timesheet 22 - 28 Sept 2025 £845. 10 "General Labour…" at bounding box center [627, 648] width 705 height 1188
click at [353, 110] on span "Back" at bounding box center [350, 116] width 36 height 23
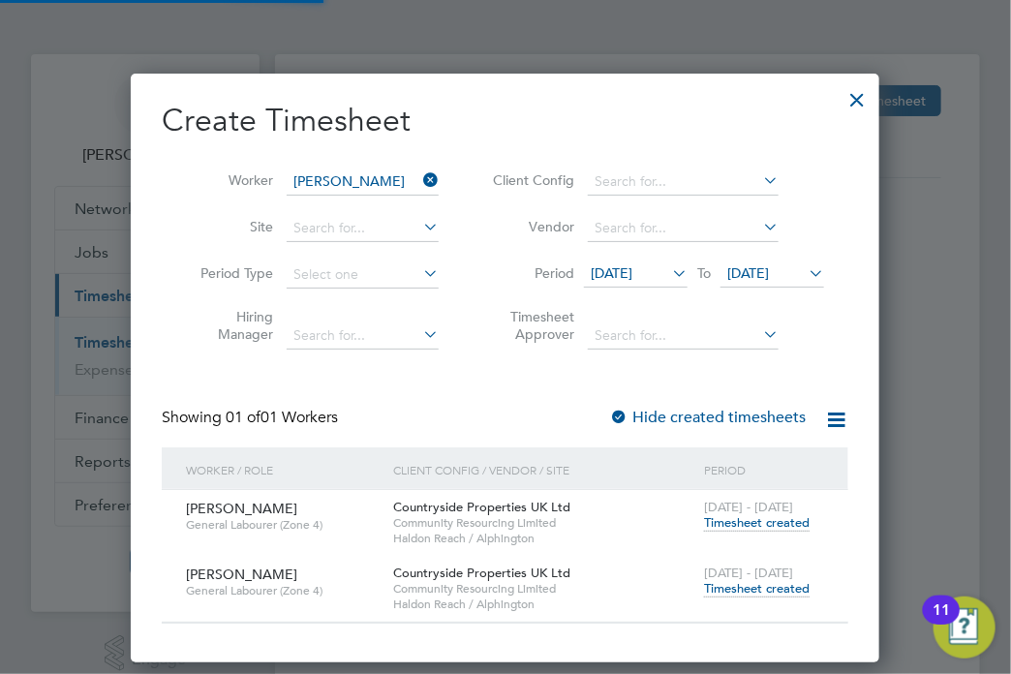
click at [419, 185] on icon at bounding box center [419, 180] width 0 height 27
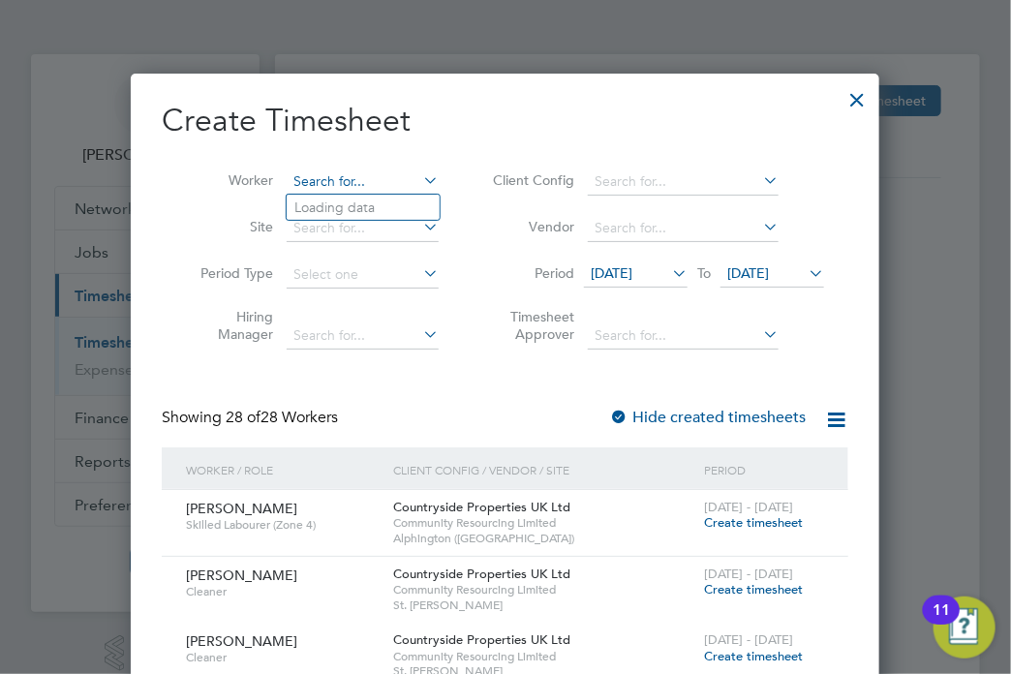
click at [377, 175] on input at bounding box center [363, 181] width 152 height 27
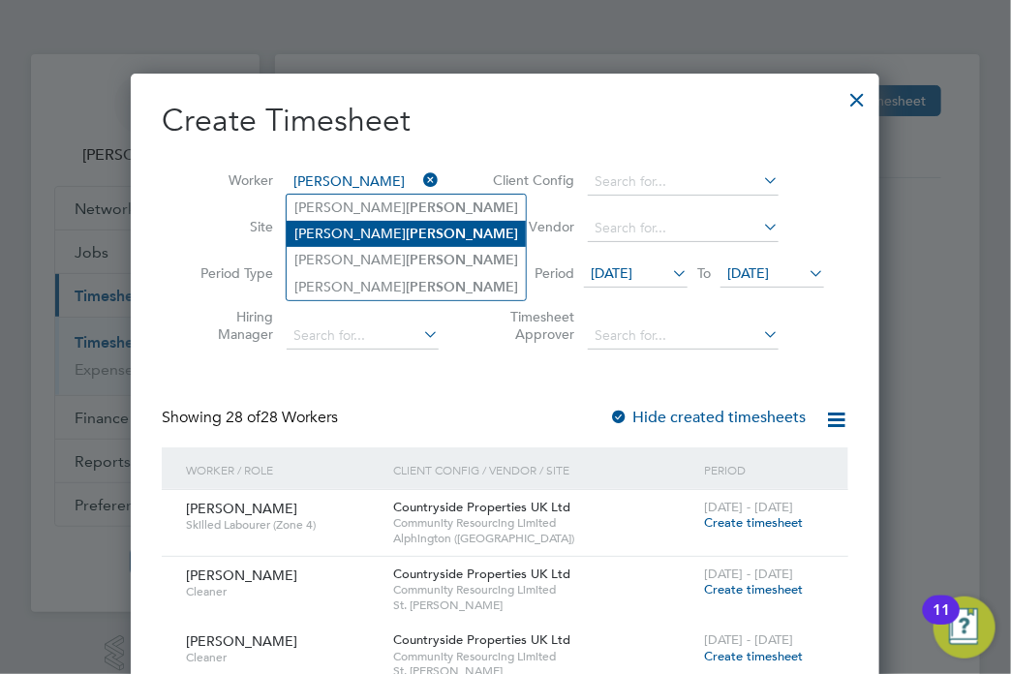
click at [406, 236] on b "Williams" at bounding box center [462, 234] width 112 height 16
type input "Simon Williams"
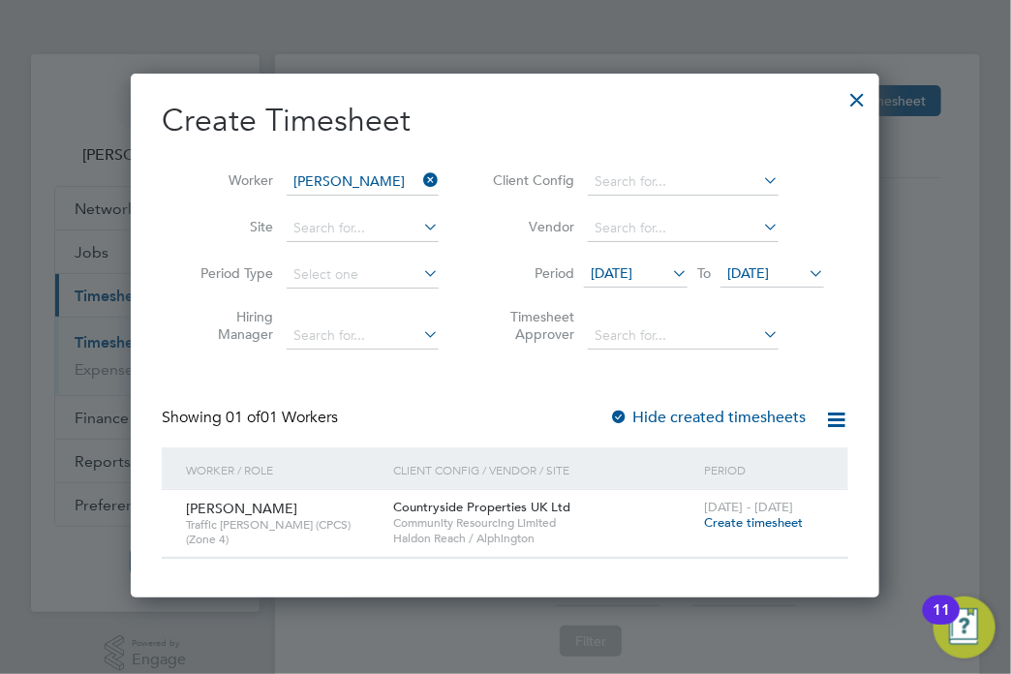
click at [747, 418] on label "Hide created timesheets" at bounding box center [707, 417] width 197 height 19
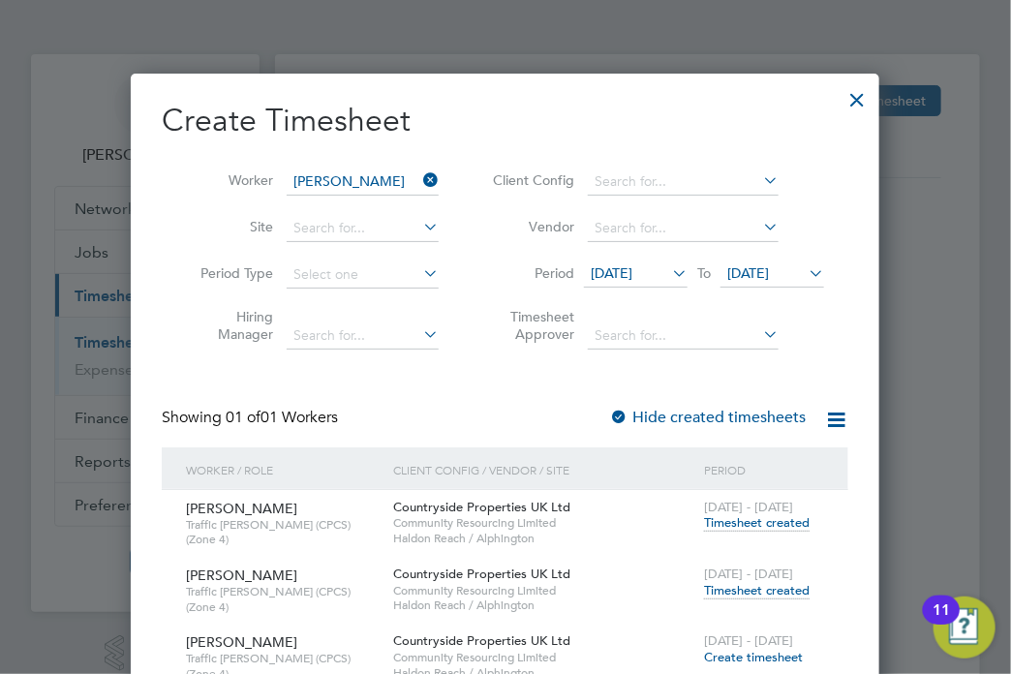
click at [788, 591] on span "Timesheet created" at bounding box center [757, 590] width 106 height 17
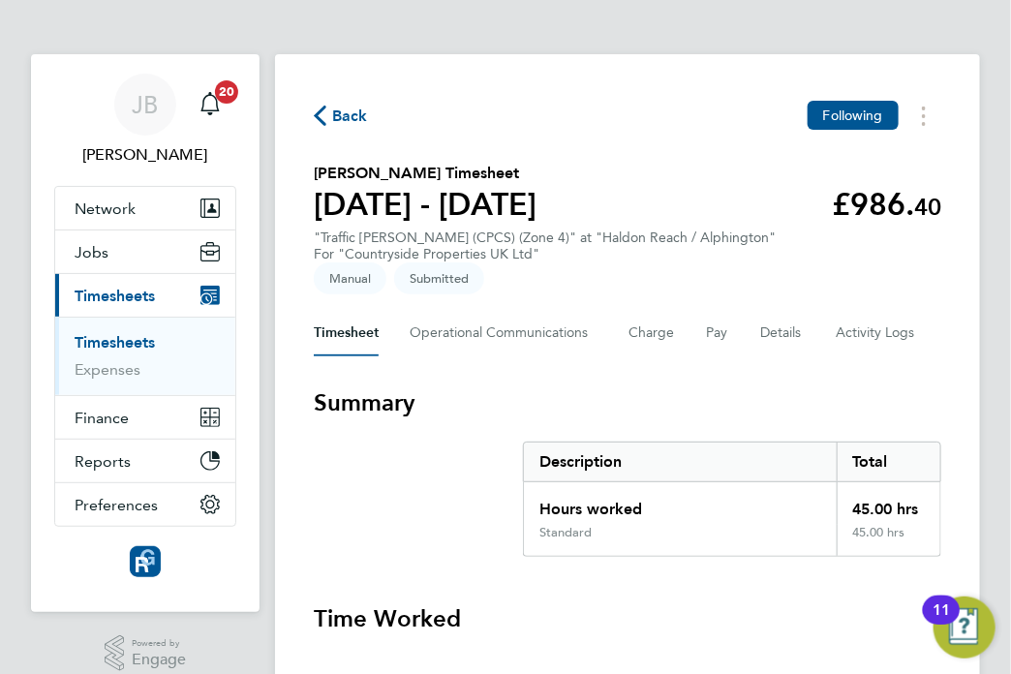
click at [330, 110] on span "Back" at bounding box center [341, 115] width 54 height 18
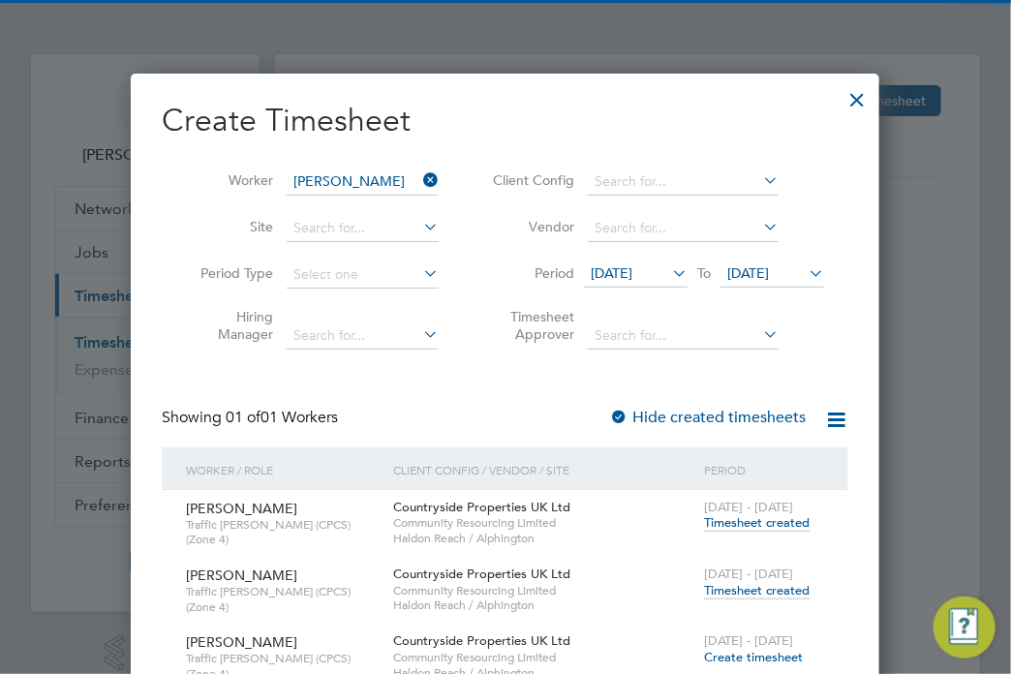
click at [419, 181] on icon at bounding box center [419, 180] width 0 height 27
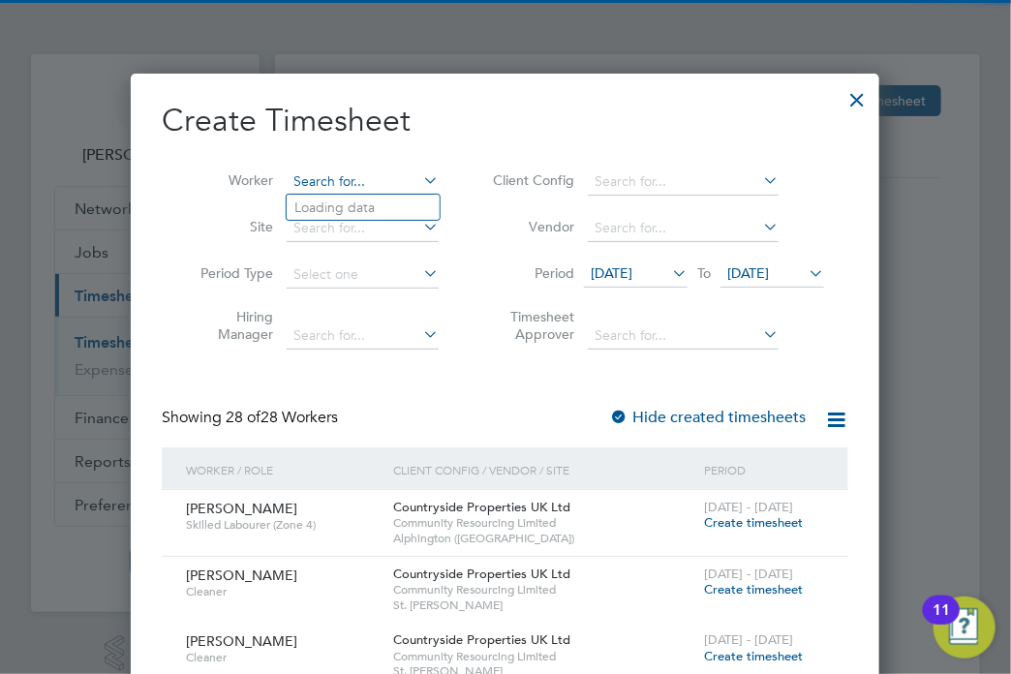
click at [376, 178] on input at bounding box center [363, 181] width 152 height 27
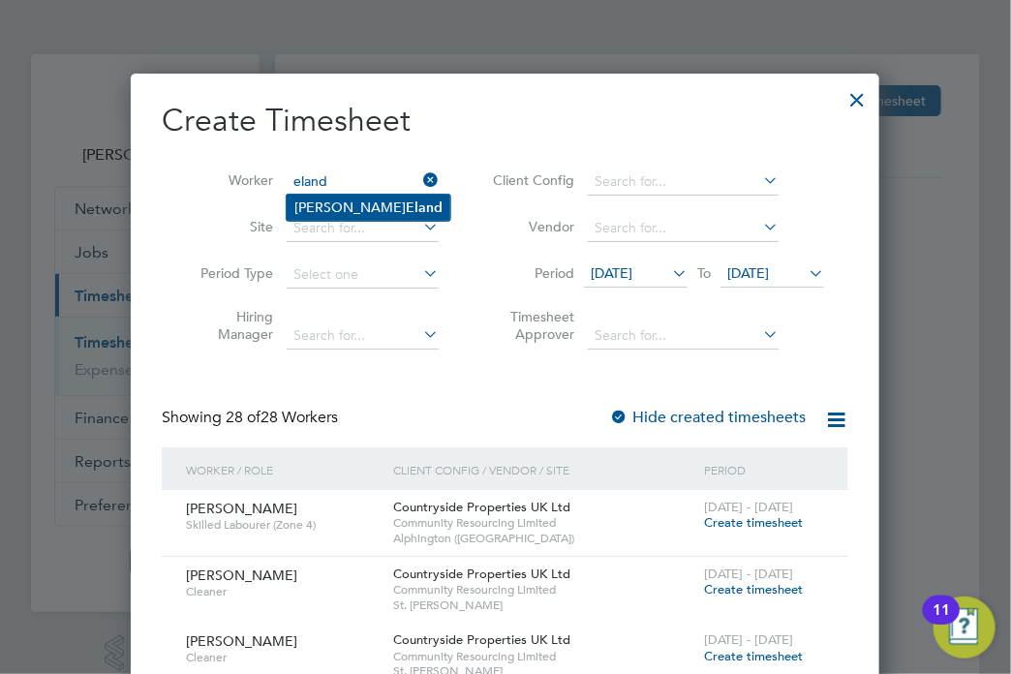
click at [379, 200] on li "Darren Eland" at bounding box center [369, 208] width 164 height 26
type input "Darren Eland"
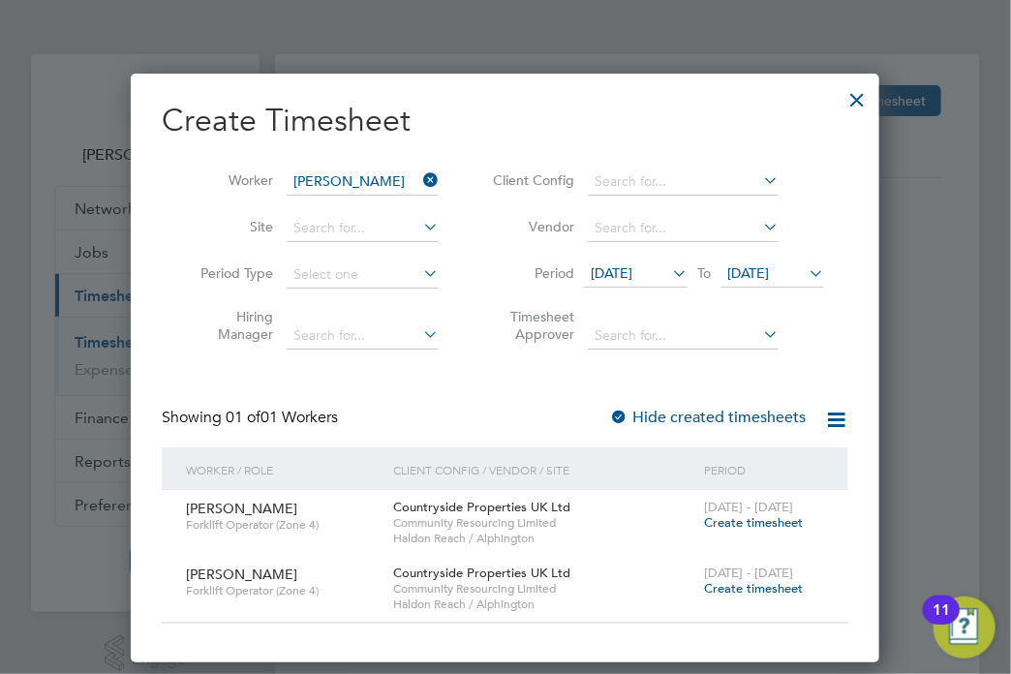
click at [759, 426] on div "Hide created timesheets" at bounding box center [709, 418] width 200 height 20
click at [759, 419] on label "Hide created timesheets" at bounding box center [707, 417] width 197 height 19
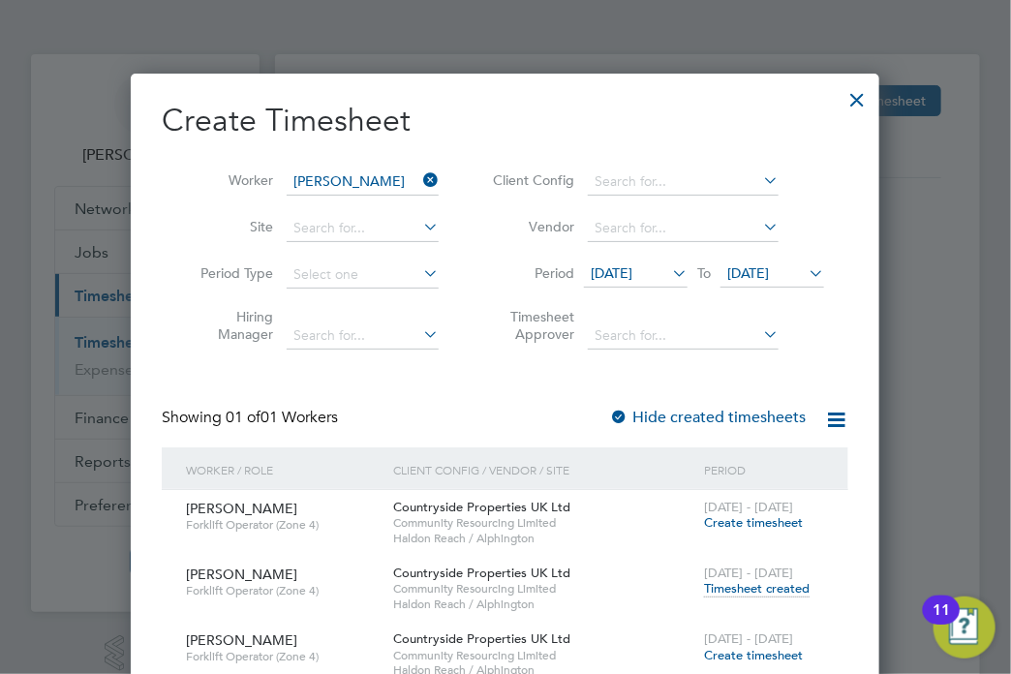
click at [781, 590] on span "Timesheet created" at bounding box center [757, 588] width 106 height 17
